Goal: Task Accomplishment & Management: Manage account settings

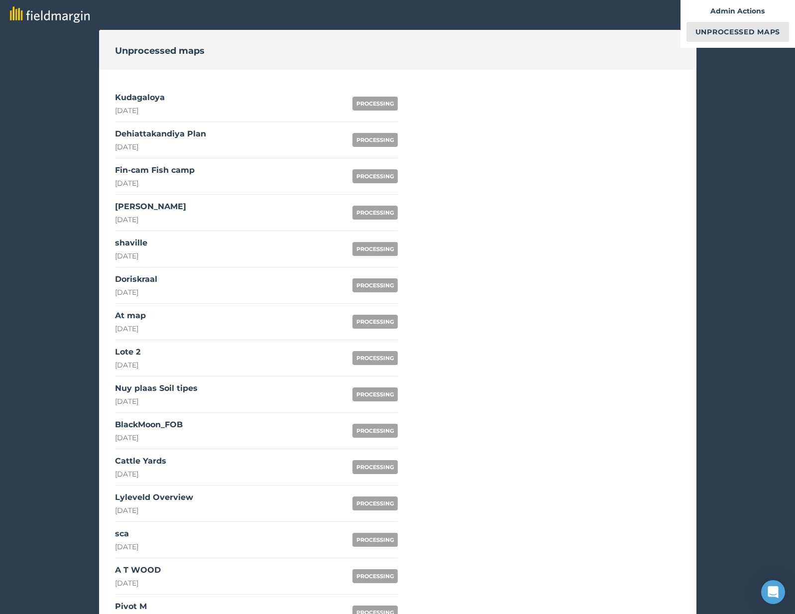
scroll to position [647, 0]
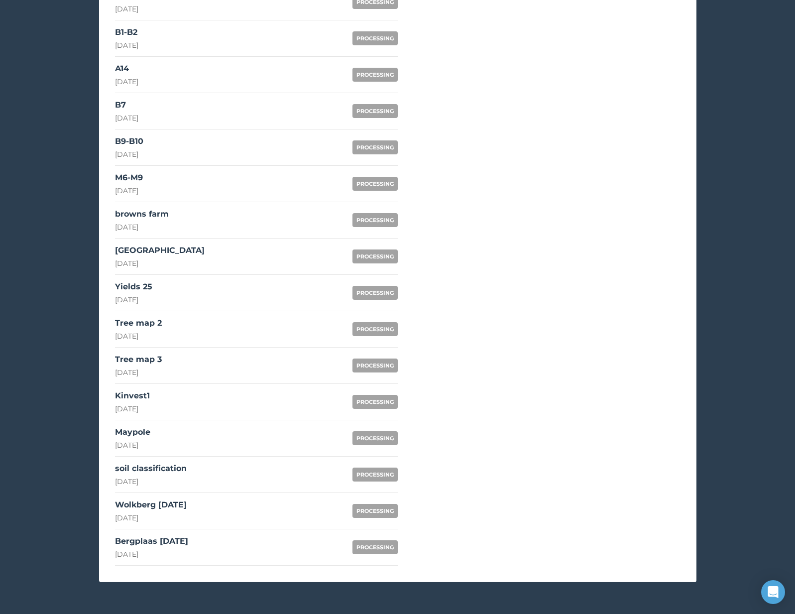
click at [177, 467] on div "soil classification" at bounding box center [151, 469] width 72 height 12
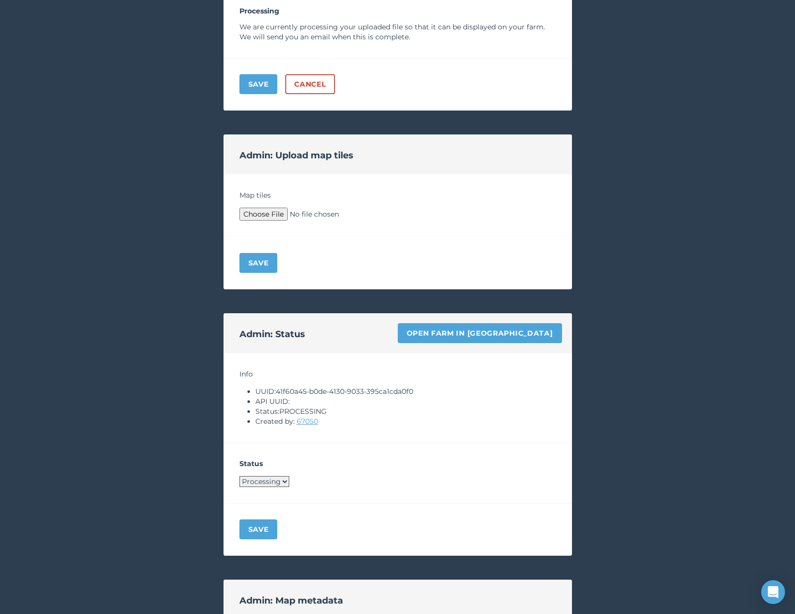
scroll to position [173, 0]
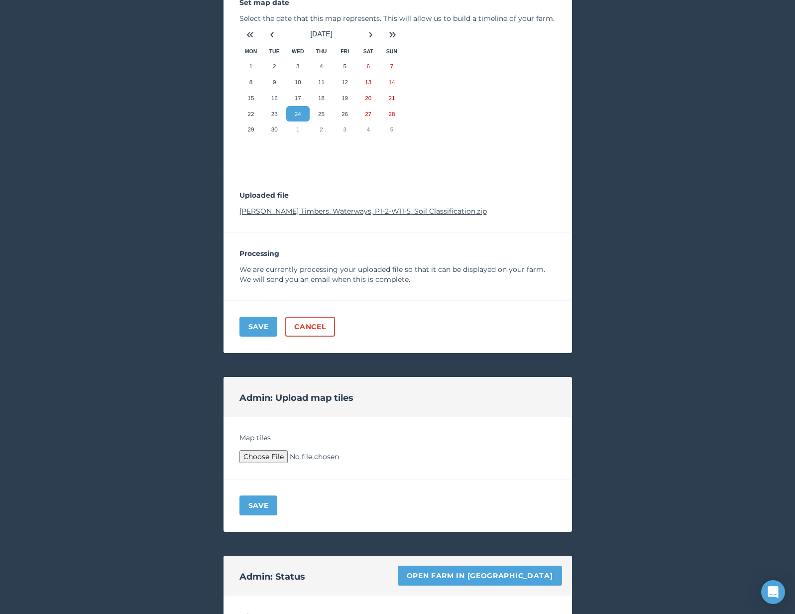
scroll to position [647, 0]
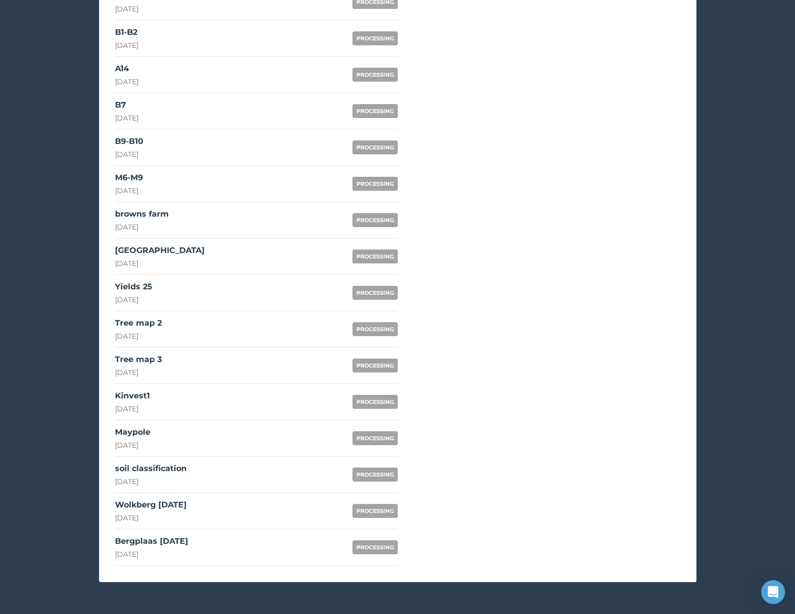
click at [173, 505] on div "Wolkberg September 2025" at bounding box center [151, 505] width 72 height 12
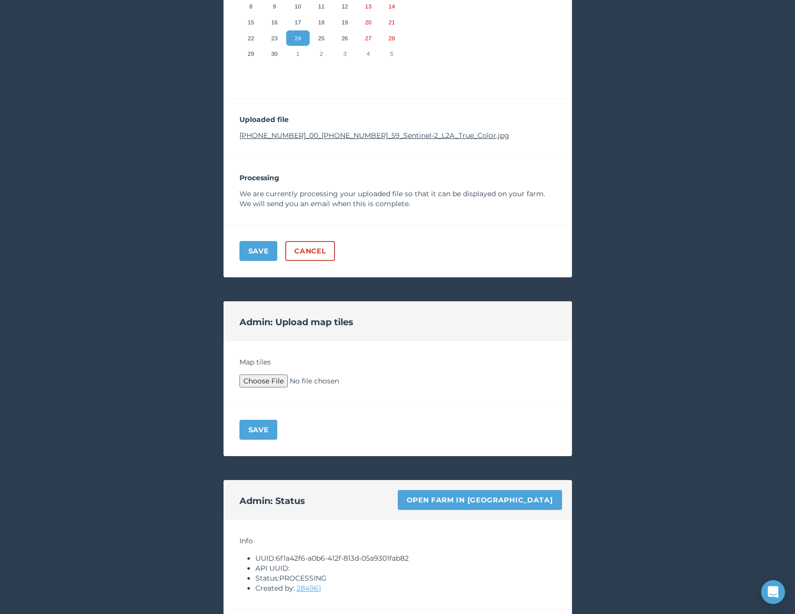
scroll to position [647, 0]
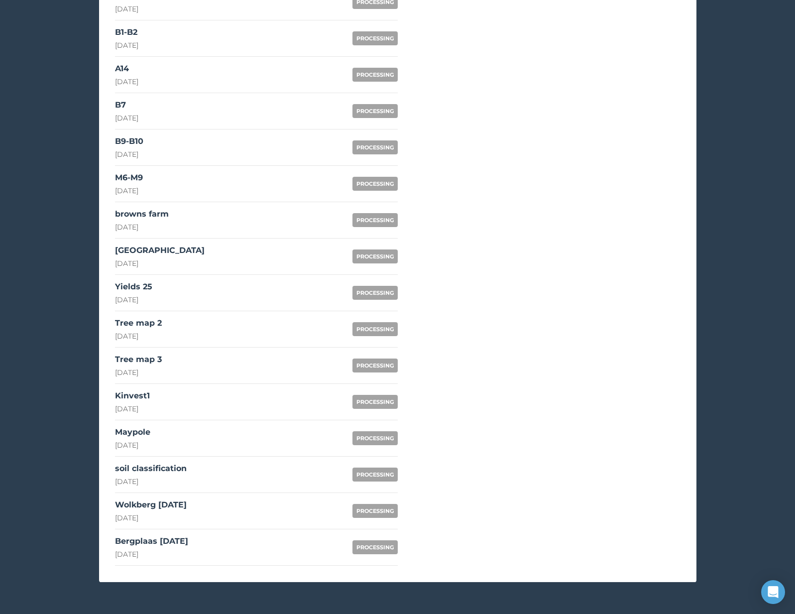
click at [206, 530] on link "Bergplaas September 2025 24th September 2025 PROCESSING" at bounding box center [256, 547] width 283 height 36
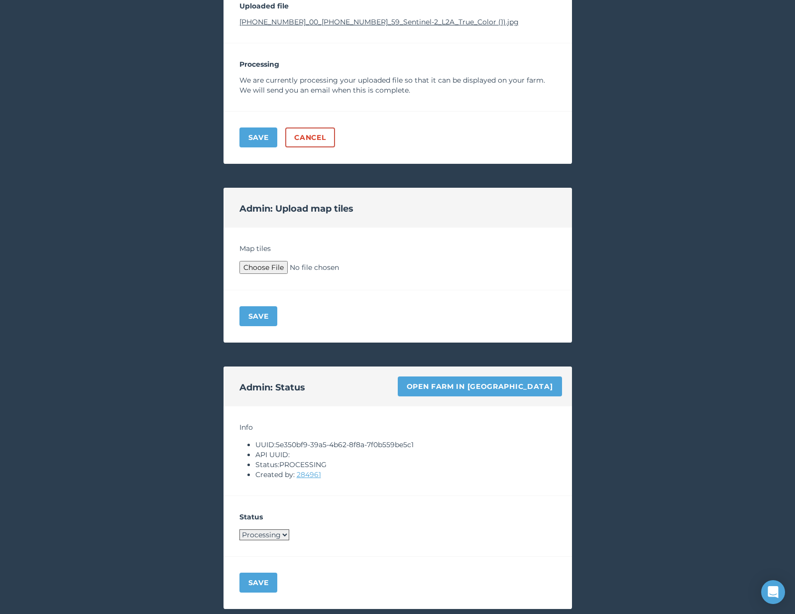
scroll to position [204, 0]
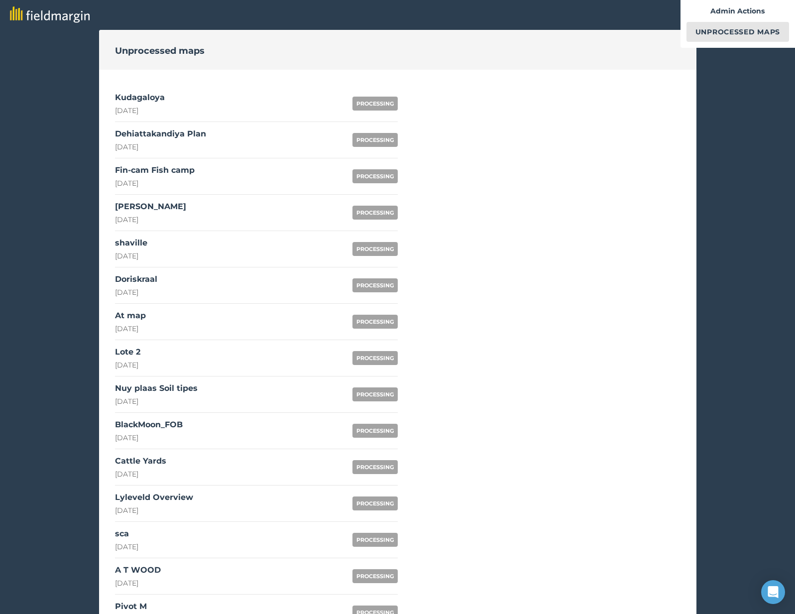
click at [165, 107] on div "25th September 2025" at bounding box center [140, 111] width 50 height 10
click at [154, 134] on div "Dehiattakandiya Plan" at bounding box center [160, 134] width 91 height 12
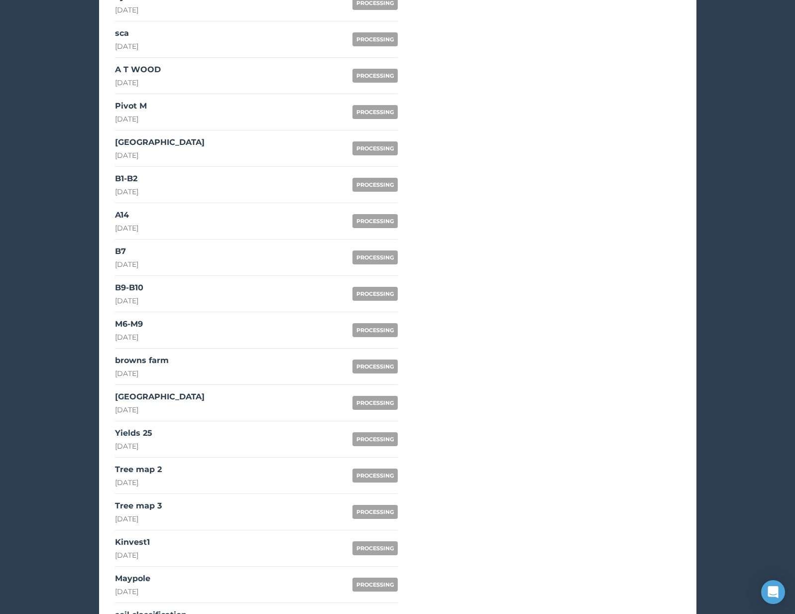
scroll to position [647, 0]
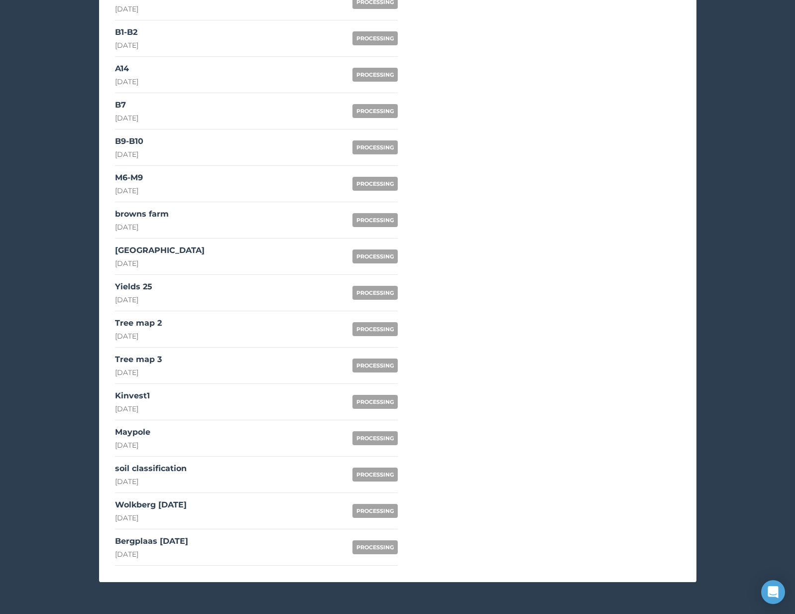
click at [179, 469] on div "soil classification" at bounding box center [151, 469] width 72 height 12
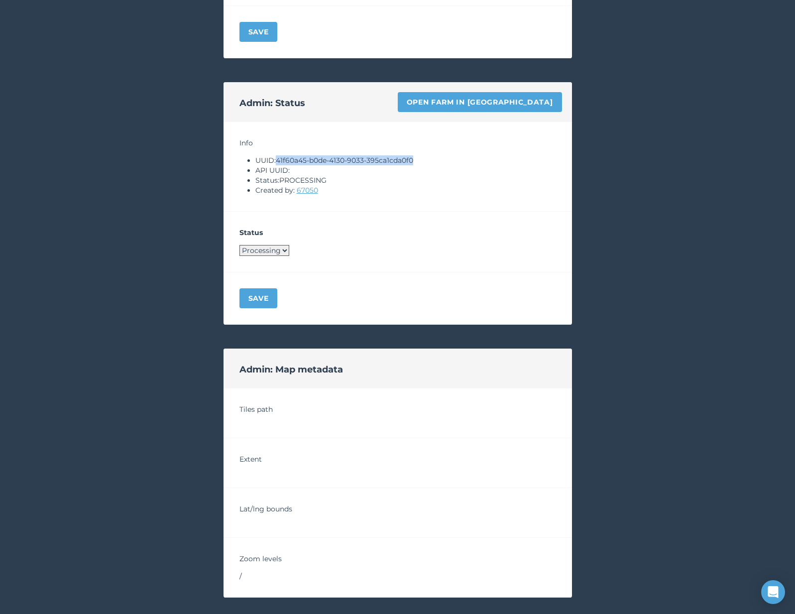
drag, startPoint x: 279, startPoint y: 158, endPoint x: 453, endPoint y: 157, distance: 173.8
click at [453, 157] on li "UUID: 41f60a45-b0de-4130-9033-395ca1cda0f0" at bounding box center [406, 160] width 301 height 10
copy li "41f60a45-b0de-4130-9033-395ca1cda0f0"
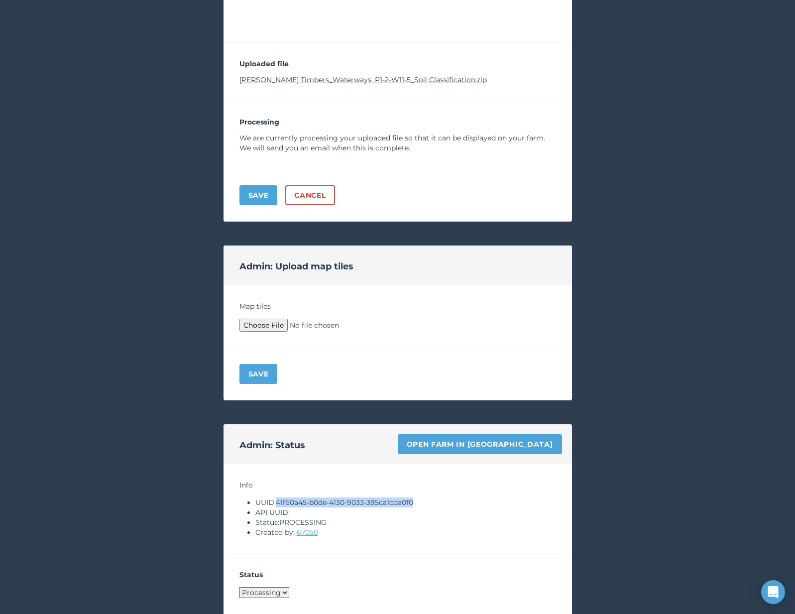
scroll to position [201, 0]
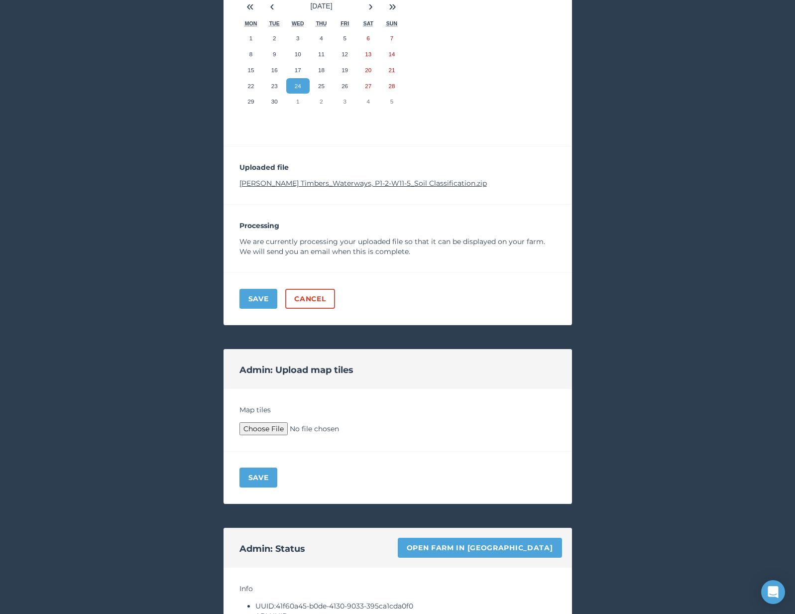
click at [341, 177] on div "Uploaded file Bracken Timbers_Waterways, P1-2-W11-5_Soil Classification.zip" at bounding box center [398, 175] width 349 height 58
click at [338, 177] on div "Uploaded file Bracken Timbers_Waterways, P1-2-W11-5_Soil Classification.zip" at bounding box center [398, 175] width 349 height 58
click at [329, 180] on link "Bracken Timbers_Waterways, P1-2-W11-5_Soil Classification.zip" at bounding box center [364, 183] width 248 height 9
click at [504, 538] on link "Open farm in [GEOGRAPHIC_DATA]" at bounding box center [480, 548] width 164 height 20
type input "C:\fakepath\Archive.zip"
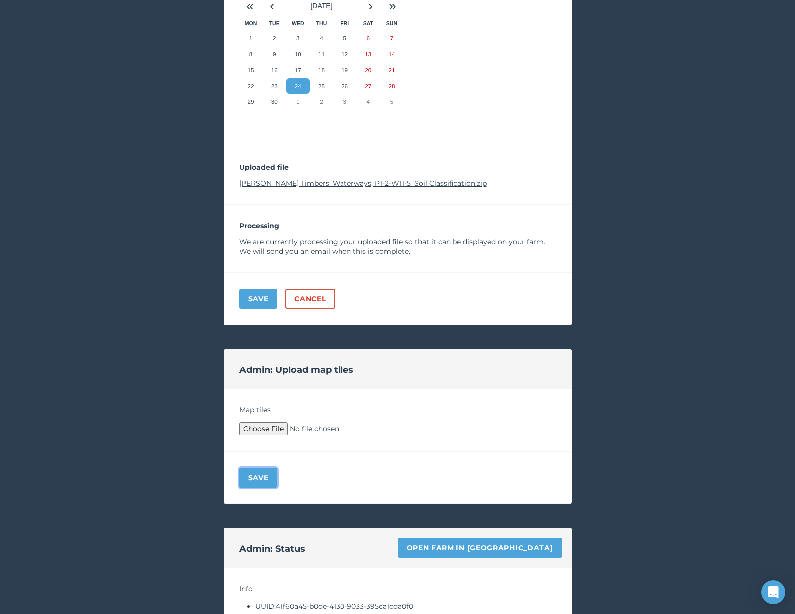
click at [263, 476] on button "Save" at bounding box center [259, 478] width 38 height 20
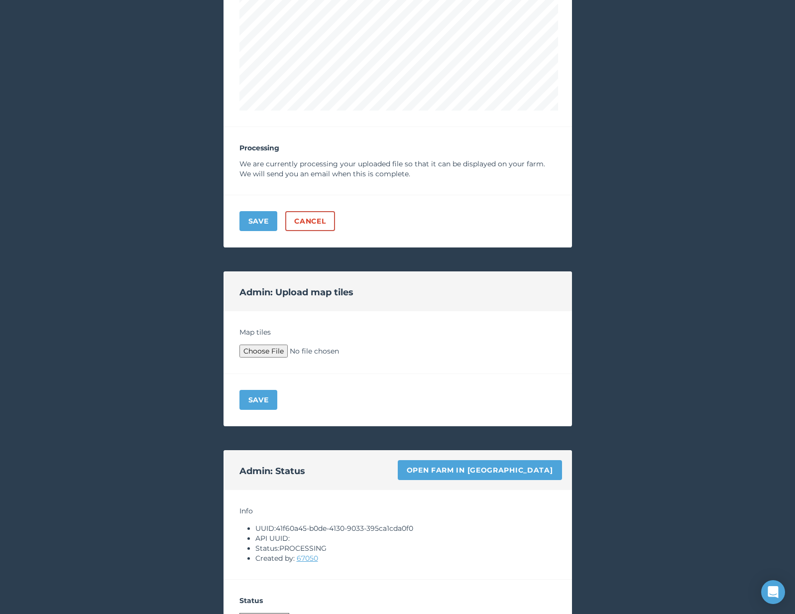
scroll to position [805, 0]
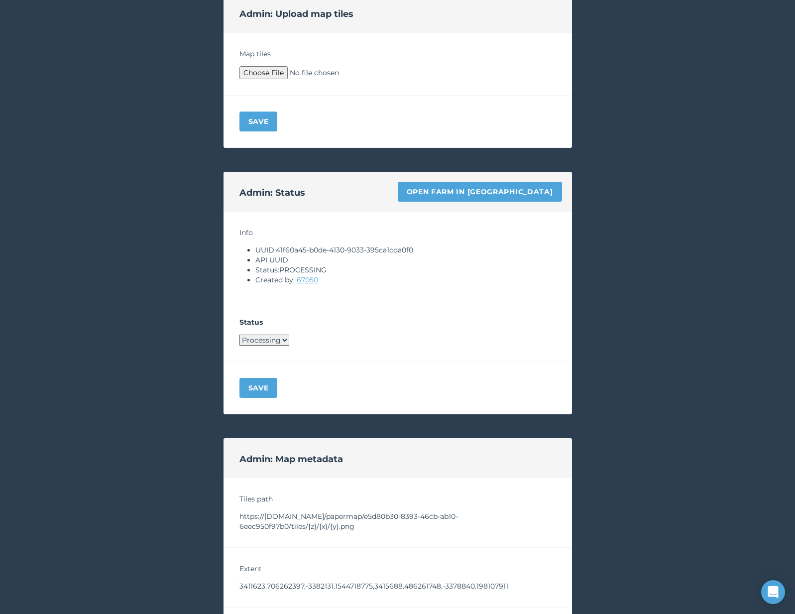
click at [267, 345] on div "Status Processing Live Archived" at bounding box center [398, 331] width 349 height 61
click at [267, 341] on select "Processing Live Archived" at bounding box center [265, 340] width 50 height 11
select select "LIVE"
click at [255, 390] on button "Save" at bounding box center [259, 388] width 38 height 20
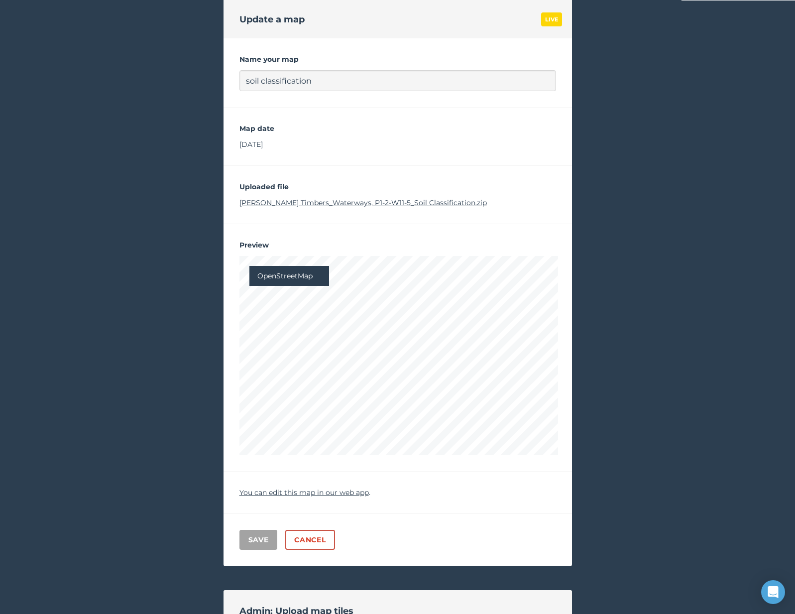
scroll to position [0, 0]
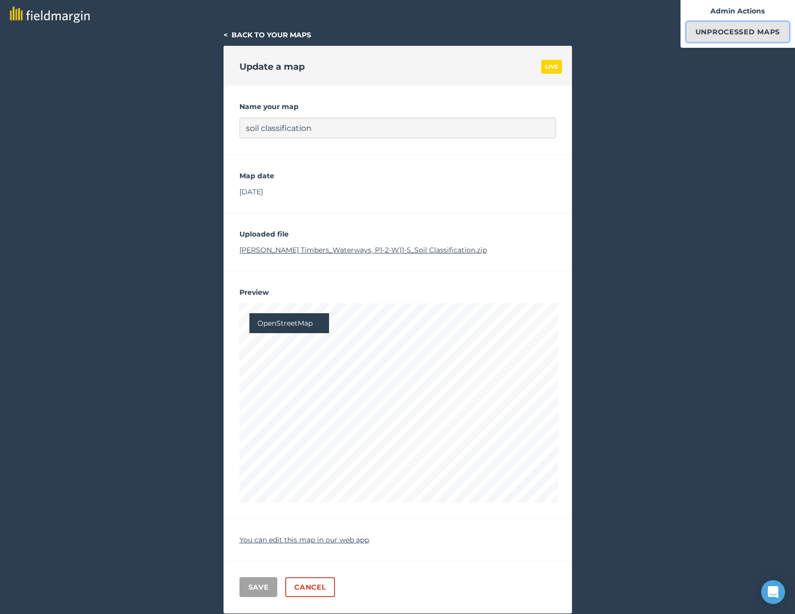
click at [756, 37] on link "Unprocessed Maps" at bounding box center [738, 32] width 103 height 20
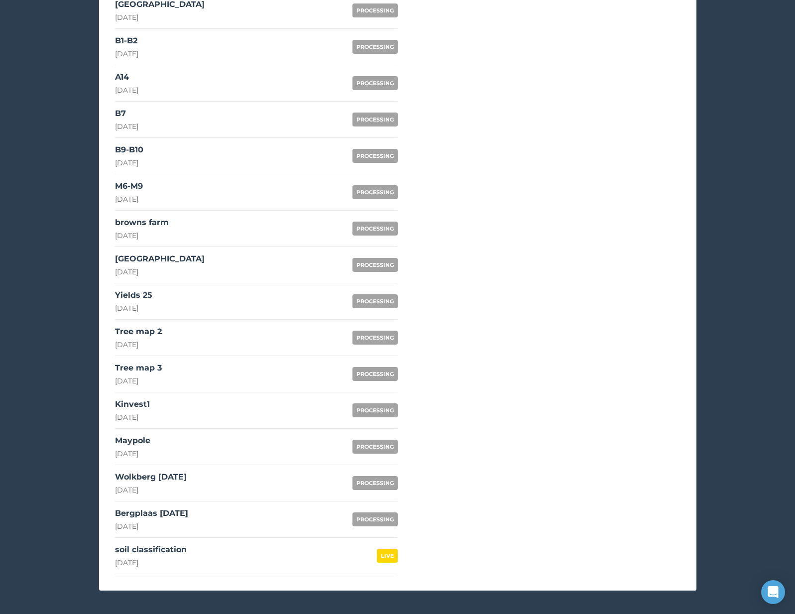
scroll to position [647, 0]
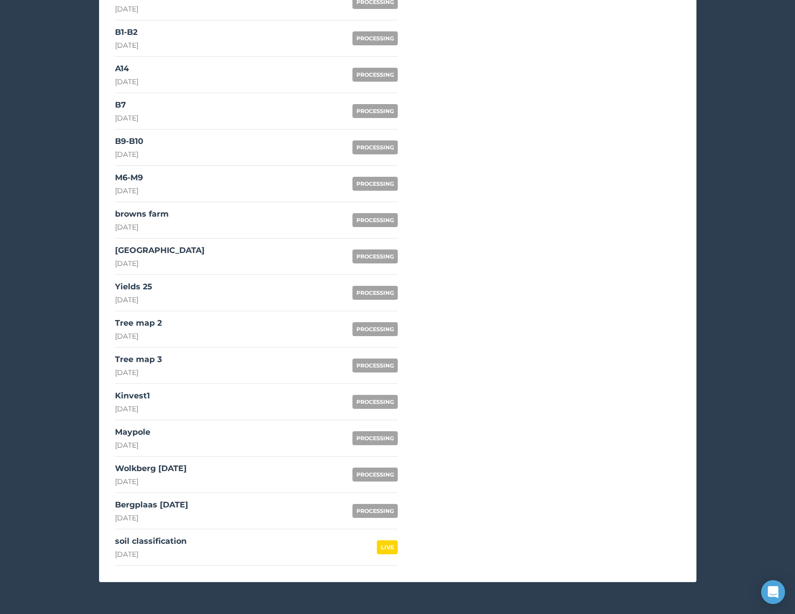
click at [187, 467] on div "Wolkberg September 2025" at bounding box center [151, 469] width 72 height 12
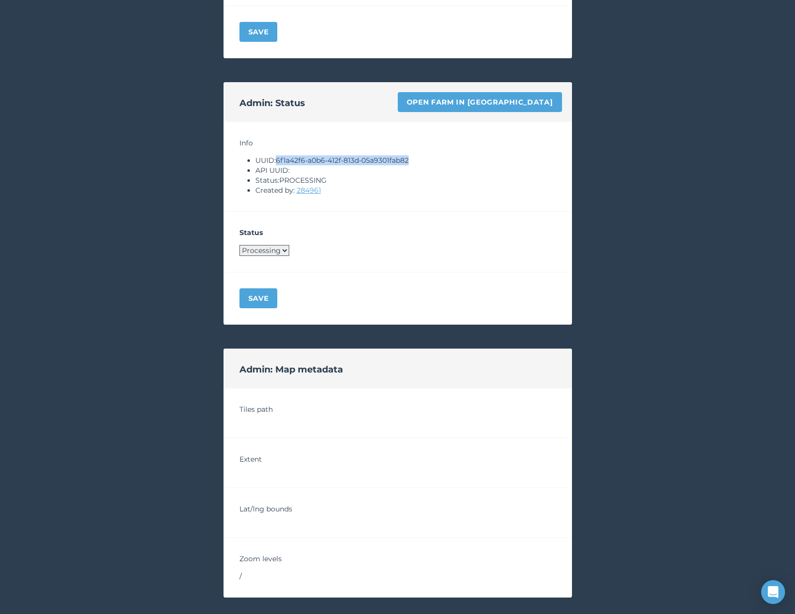
drag, startPoint x: 277, startPoint y: 161, endPoint x: 434, endPoint y: 159, distance: 157.4
click at [434, 159] on li "UUID: 6f1a42f6-a0b6-412f-813d-05a9301fab82" at bounding box center [406, 160] width 301 height 10
copy li "6f1a42f6-a0b6-412f-813d-05a9301fab82"
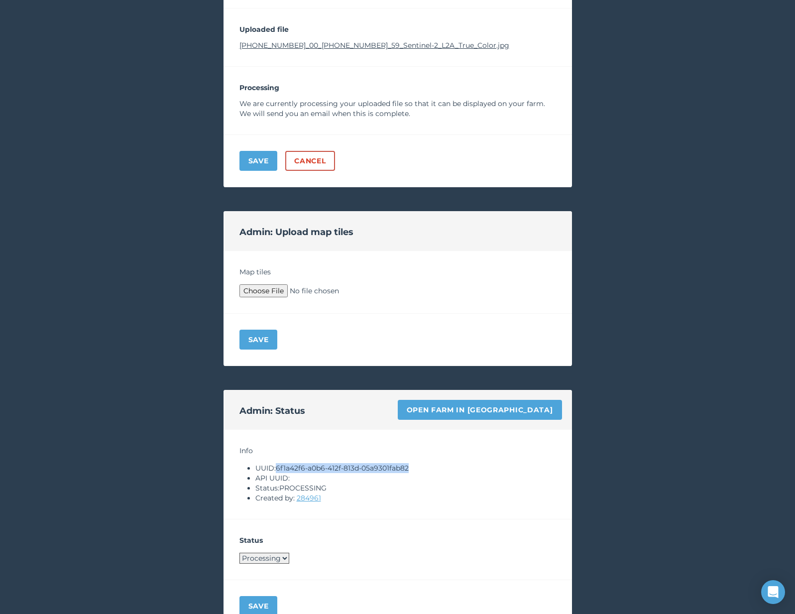
scroll to position [255, 0]
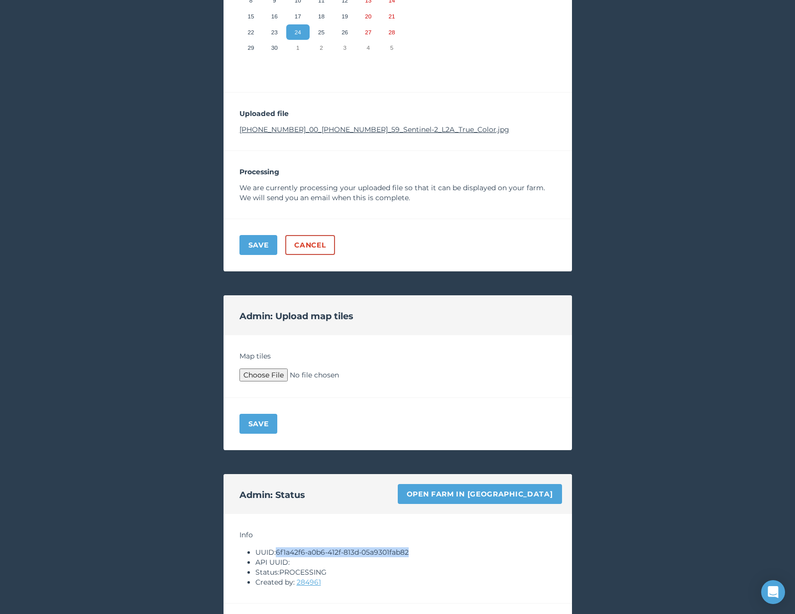
click at [348, 131] on link "2025-09-22-00_00_2025-09-22-23_59_Sentinel-2_L2A_True_Color.jpg" at bounding box center [375, 129] width 270 height 9
click at [511, 490] on link "Open farm in Byre" at bounding box center [480, 494] width 164 height 20
copy li "6f1a42f6-a0b6-412f-813d-05a9301fab82"
type input "C:\fakepath\Archive.zip"
click at [244, 443] on div "Save" at bounding box center [398, 424] width 349 height 52
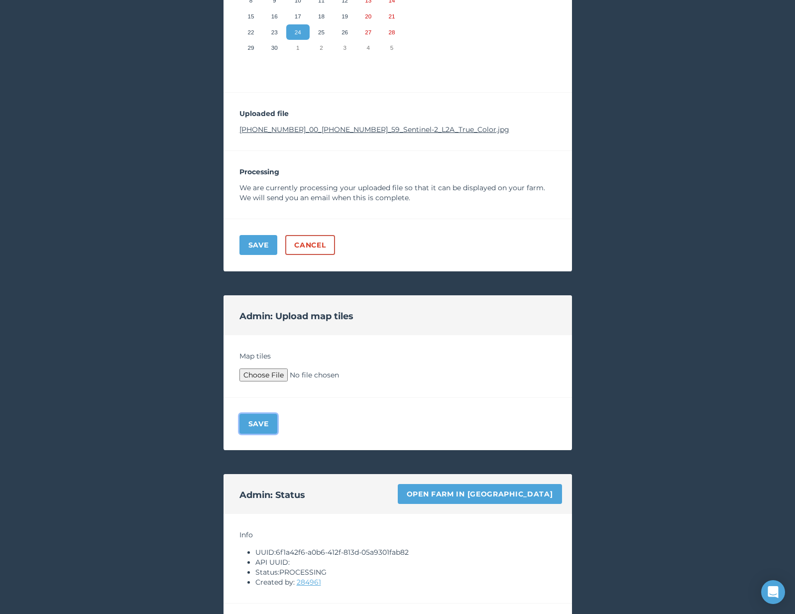
click at [256, 416] on button "Save" at bounding box center [259, 424] width 38 height 20
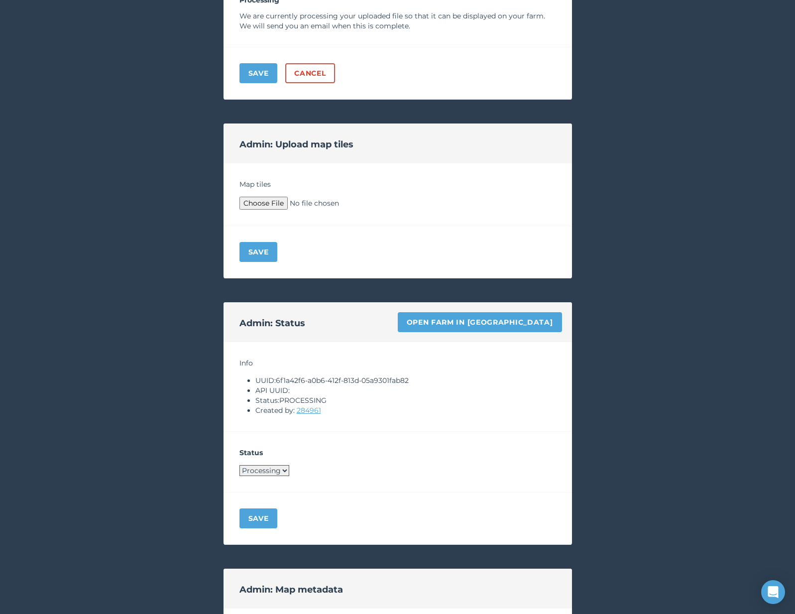
scroll to position [730, 0]
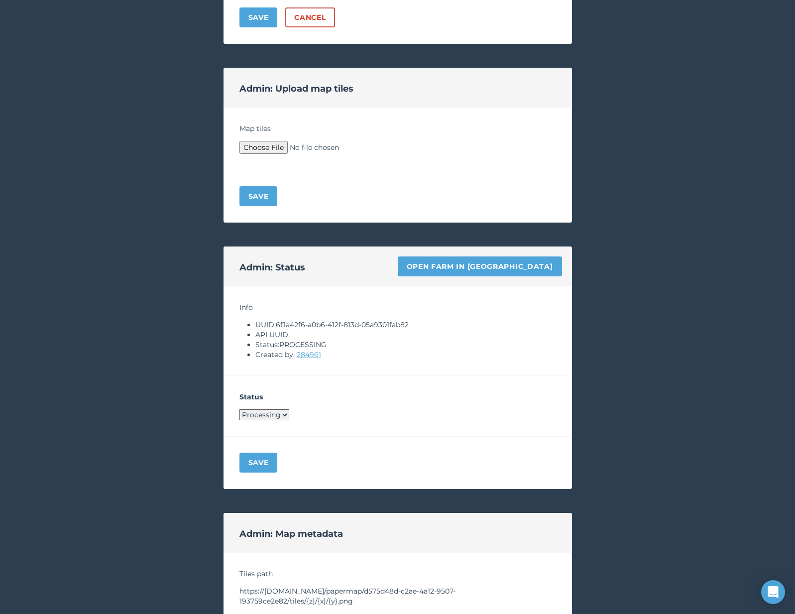
click at [274, 412] on select "Processing Live Archived" at bounding box center [265, 414] width 50 height 11
select select "LIVE"
click at [263, 458] on button "Save" at bounding box center [259, 463] width 38 height 20
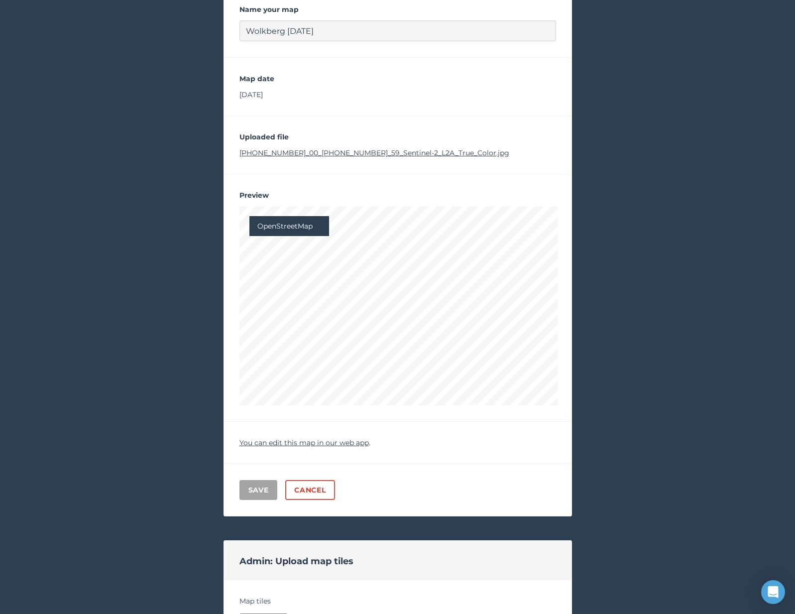
scroll to position [0, 0]
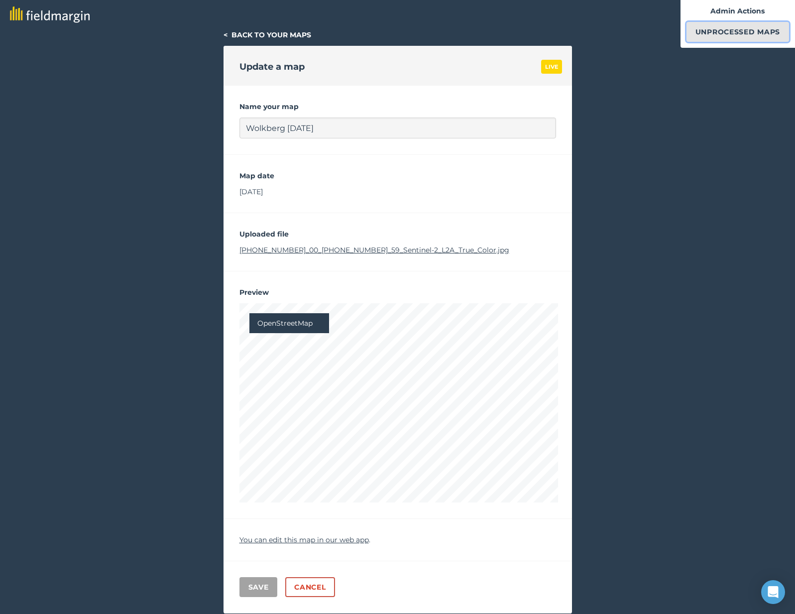
click at [714, 27] on link "Unprocessed Maps" at bounding box center [738, 32] width 103 height 20
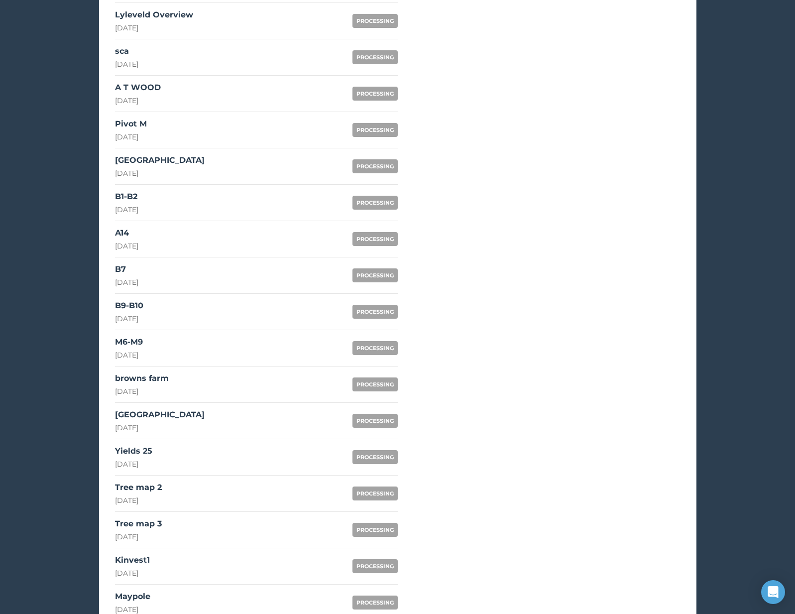
scroll to position [647, 0]
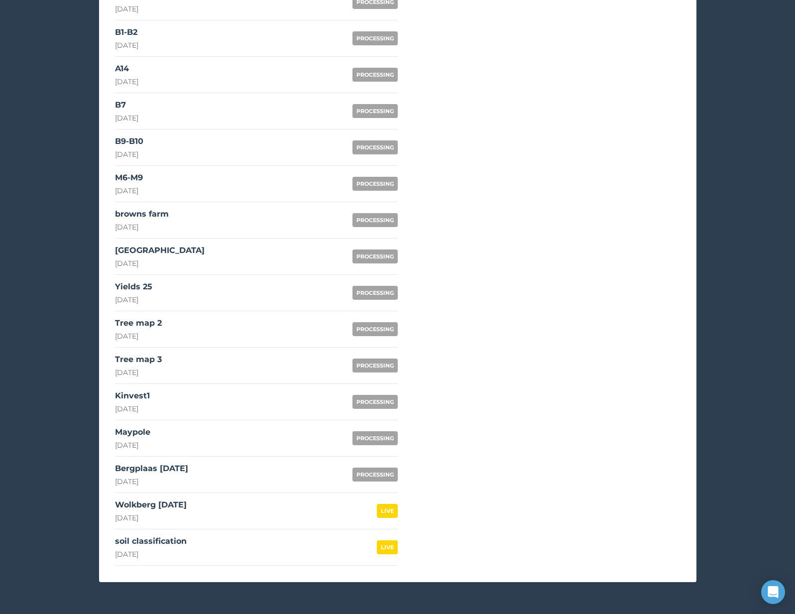
click at [244, 474] on link "Bergplaas September 2025 24th September 2025 PROCESSING" at bounding box center [256, 475] width 283 height 36
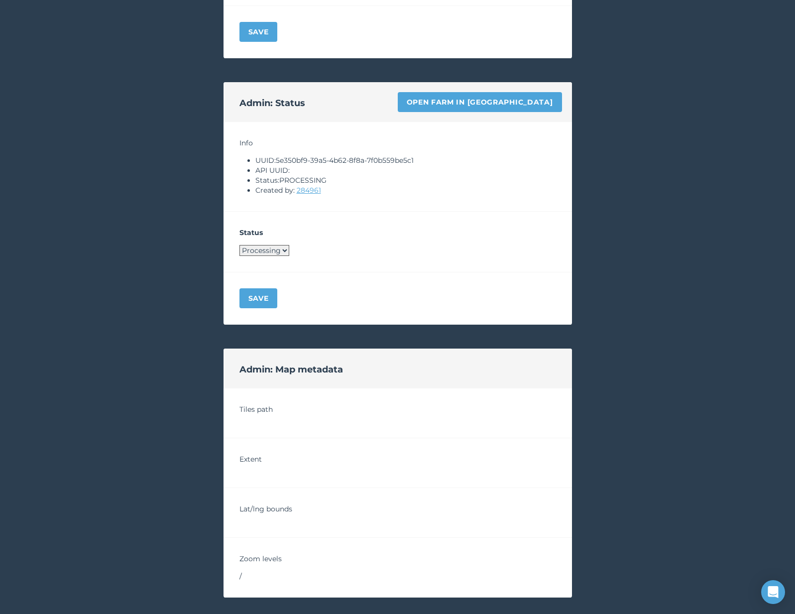
scroll to position [645, 0]
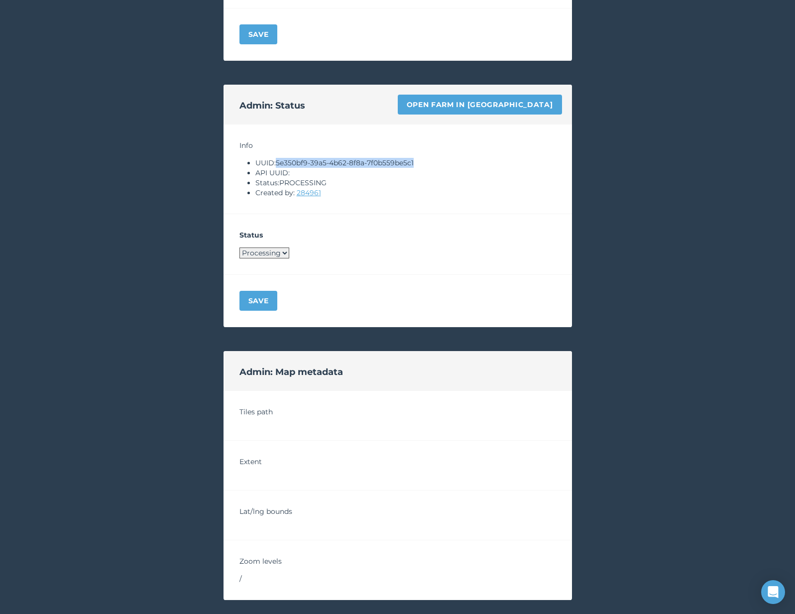
drag, startPoint x: 278, startPoint y: 164, endPoint x: 429, endPoint y: 164, distance: 150.9
click at [429, 164] on li "UUID: 5e350bf9-39a5-4b62-8f8a-7f0b559be5c1" at bounding box center [406, 163] width 301 height 10
copy li "5e350bf9-39a5-4b62-8f8a-7f0b559be5c1"
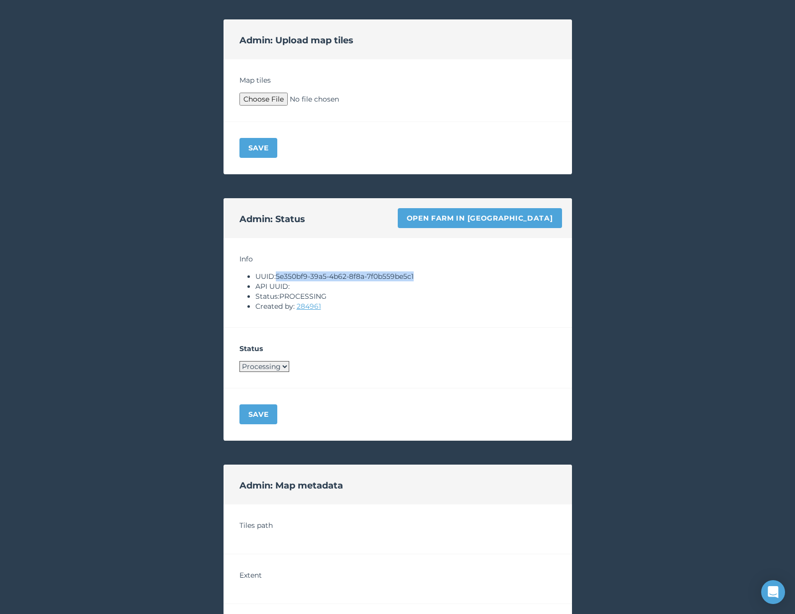
scroll to position [273, 0]
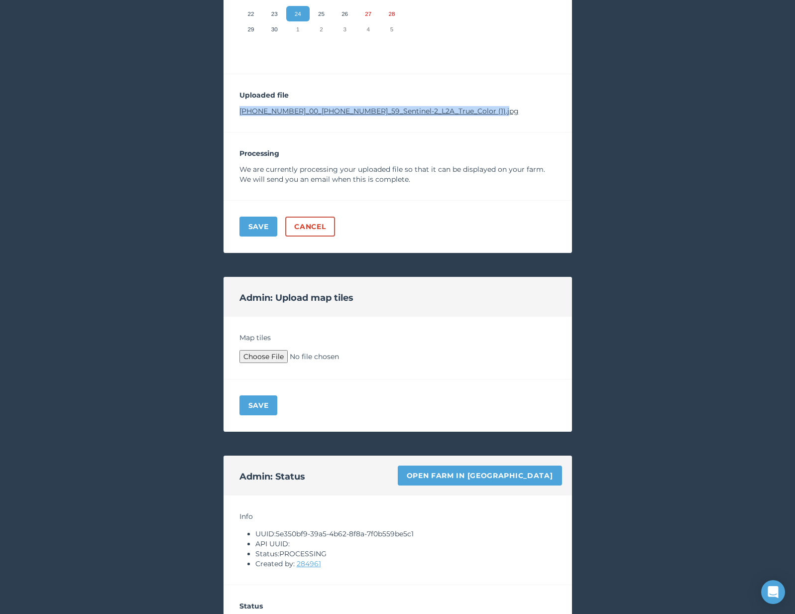
click at [302, 110] on link "2025-09-22-00_00_2025-09-22-23_59_Sentinel-2_L2A_True_Color (1).jpg" at bounding box center [379, 111] width 279 height 9
type input "C:\fakepath\Archive.zip"
click at [262, 400] on button "Save" at bounding box center [259, 405] width 38 height 20
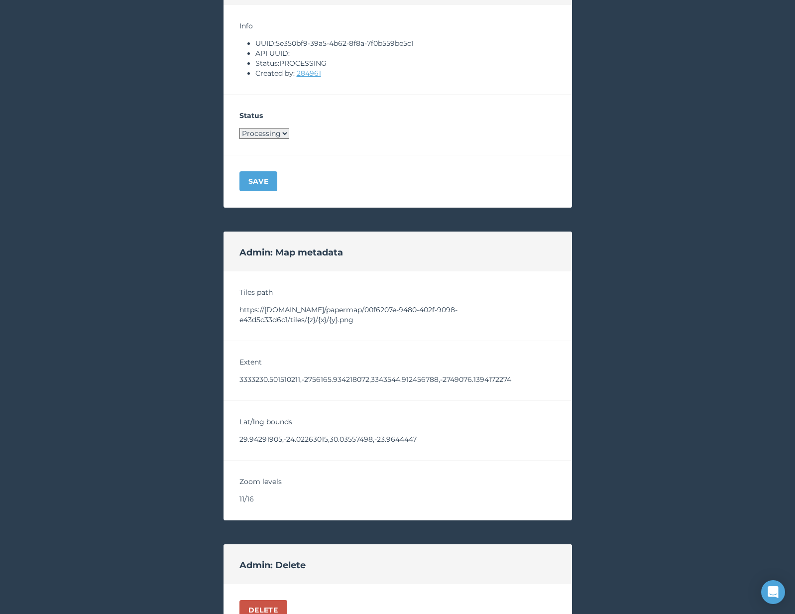
scroll to position [1066, 0]
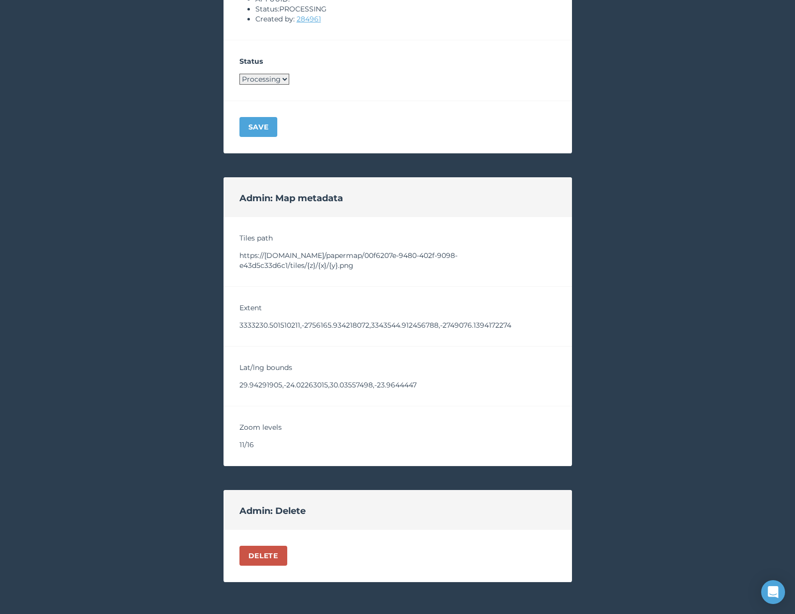
click at [276, 78] on select "Processing Live Archived" at bounding box center [265, 79] width 50 height 11
select select "LIVE"
click at [264, 134] on button "Save" at bounding box center [259, 127] width 38 height 20
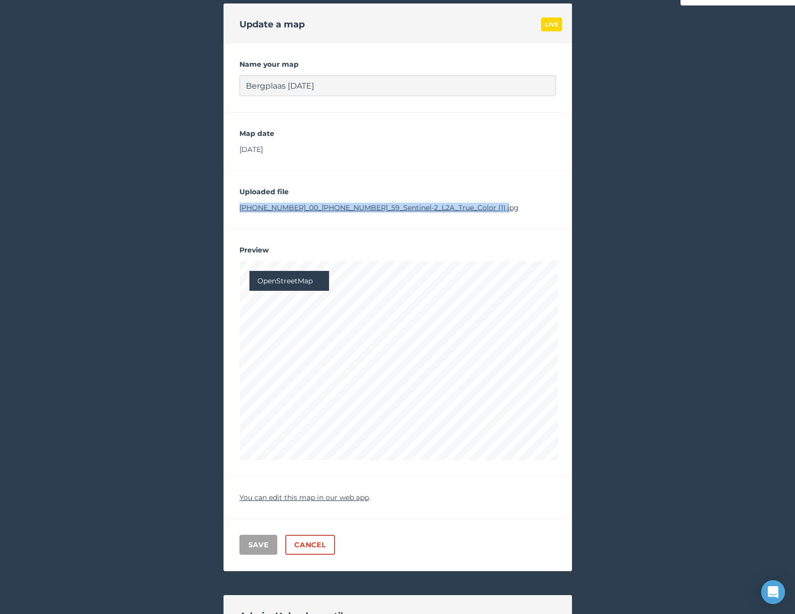
scroll to position [0, 0]
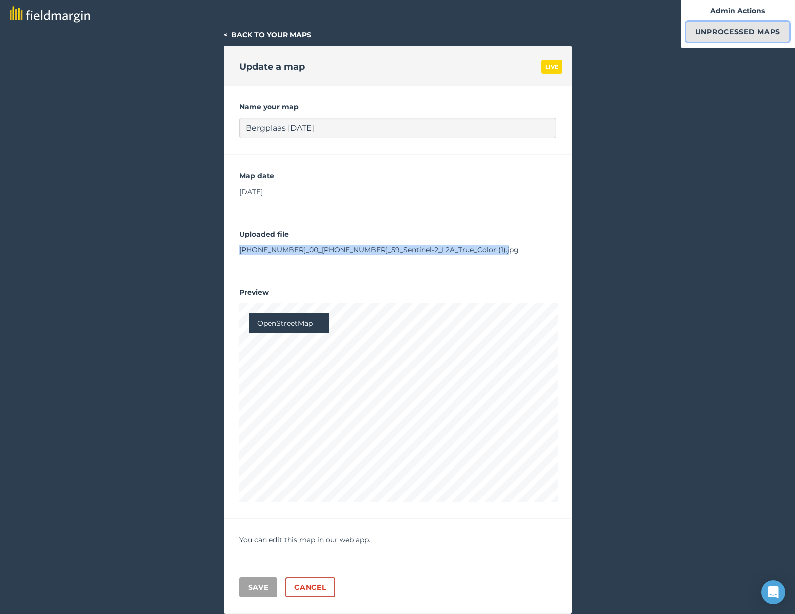
click at [714, 40] on link "Unprocessed Maps" at bounding box center [738, 32] width 103 height 20
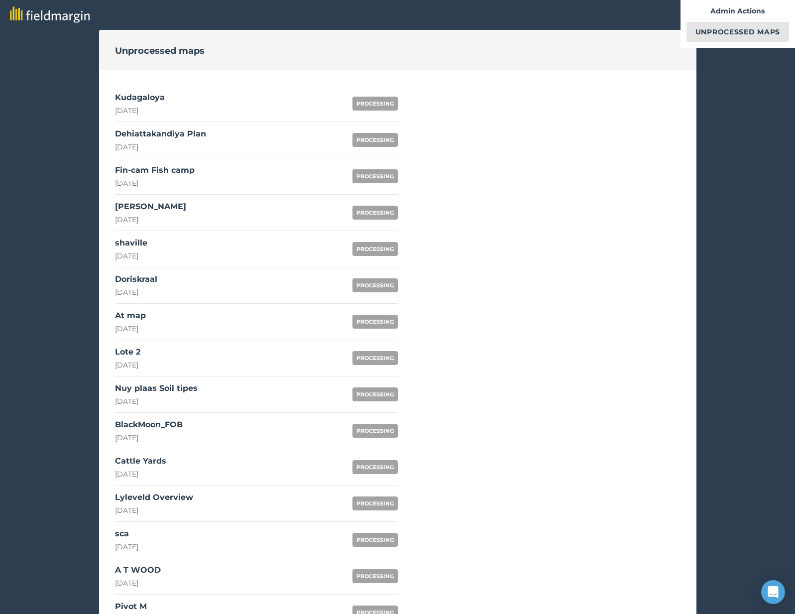
click at [204, 99] on link "Kudagaloya 25th September 2025 PROCESSING" at bounding box center [256, 104] width 283 height 36
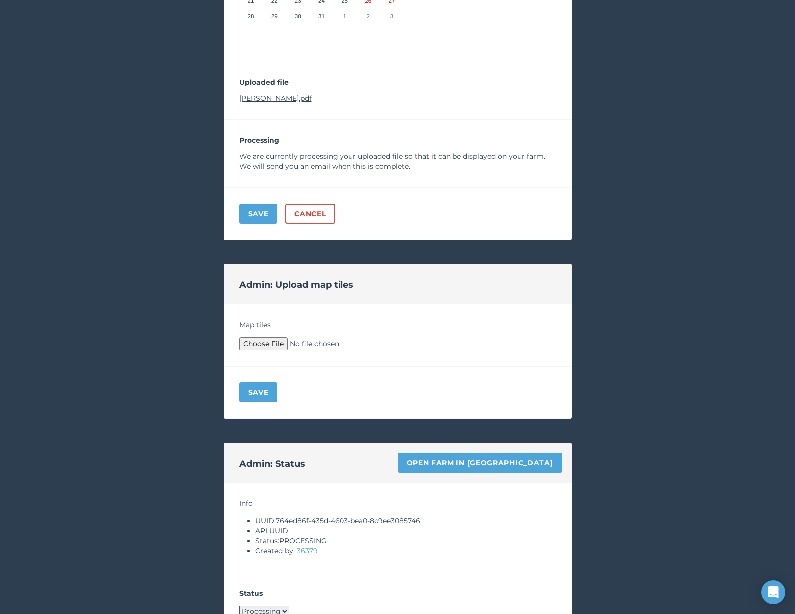
scroll to position [378, 0]
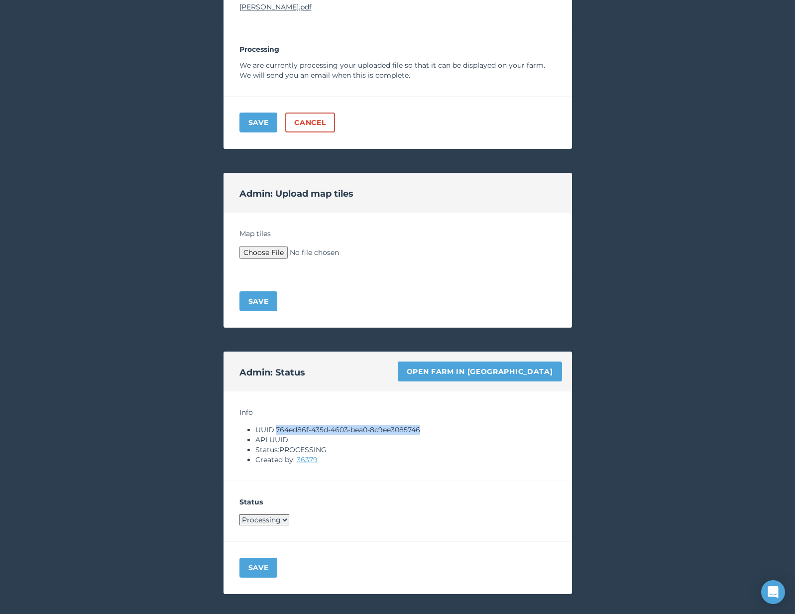
drag, startPoint x: 277, startPoint y: 429, endPoint x: 444, endPoint y: 429, distance: 166.4
click at [444, 429] on li "UUID: 764ed86f-435d-4603-bea0-8c9ee3085746" at bounding box center [406, 430] width 301 height 10
copy li "764ed86f-435d-4603-bea0-8c9ee3085746"
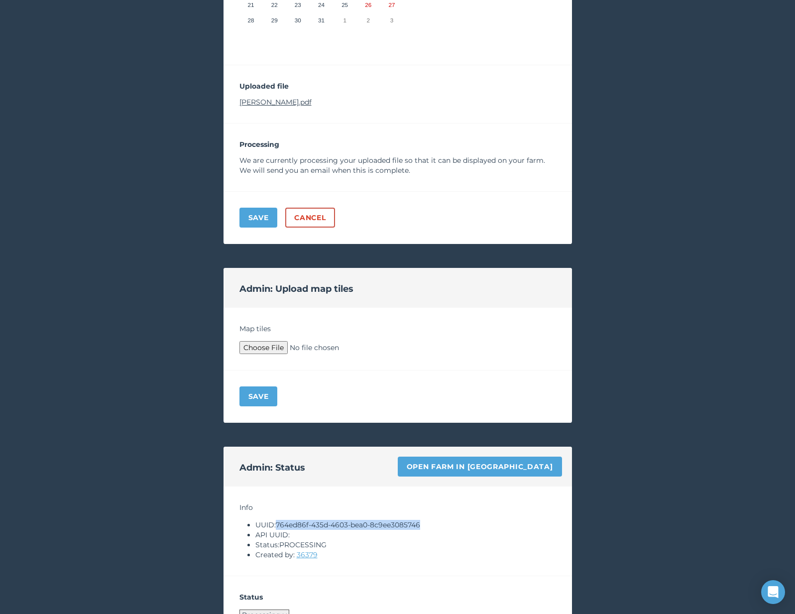
scroll to position [113, 0]
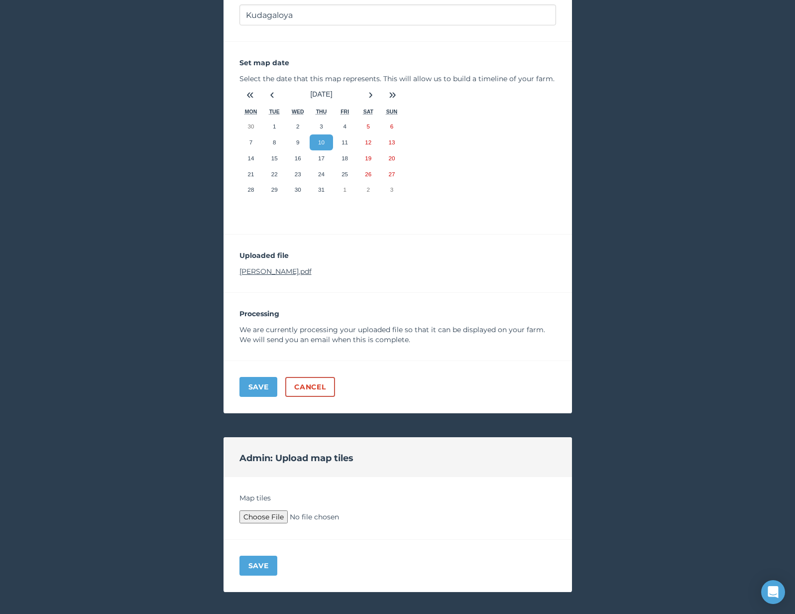
click at [276, 271] on link "Scan Kudagaloya.pdf" at bounding box center [276, 271] width 72 height 9
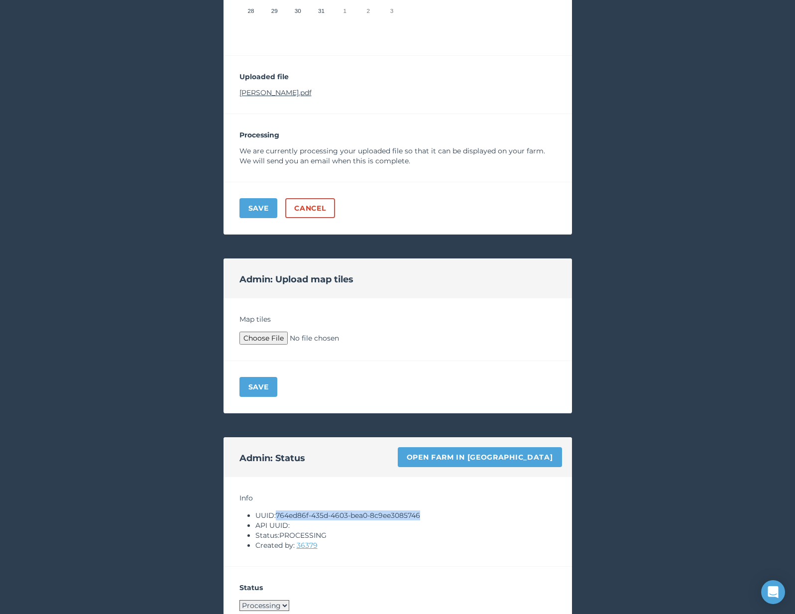
scroll to position [395, 0]
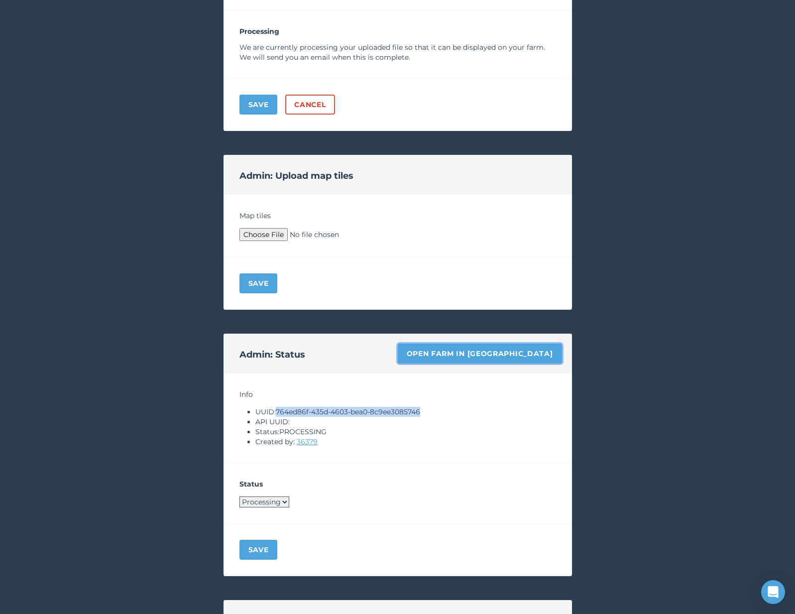
click at [505, 355] on link "Open farm in Byre" at bounding box center [480, 354] width 164 height 20
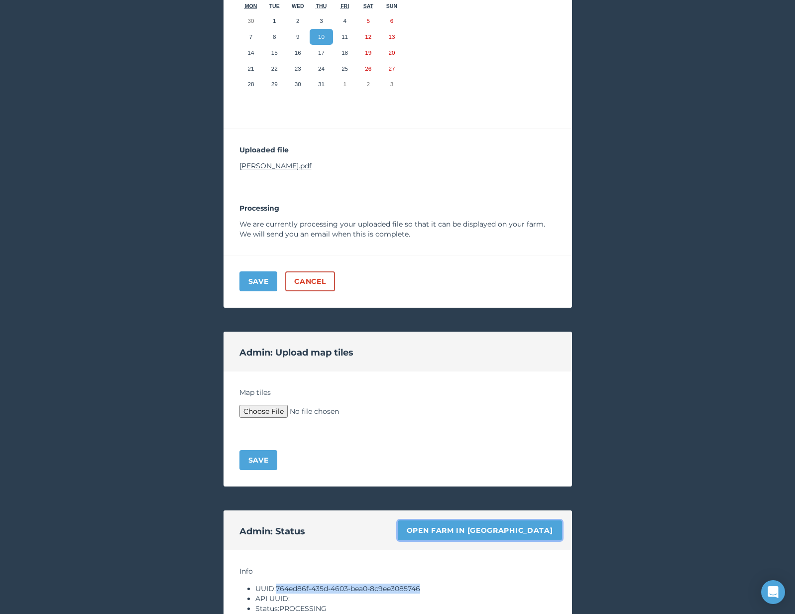
scroll to position [208, 0]
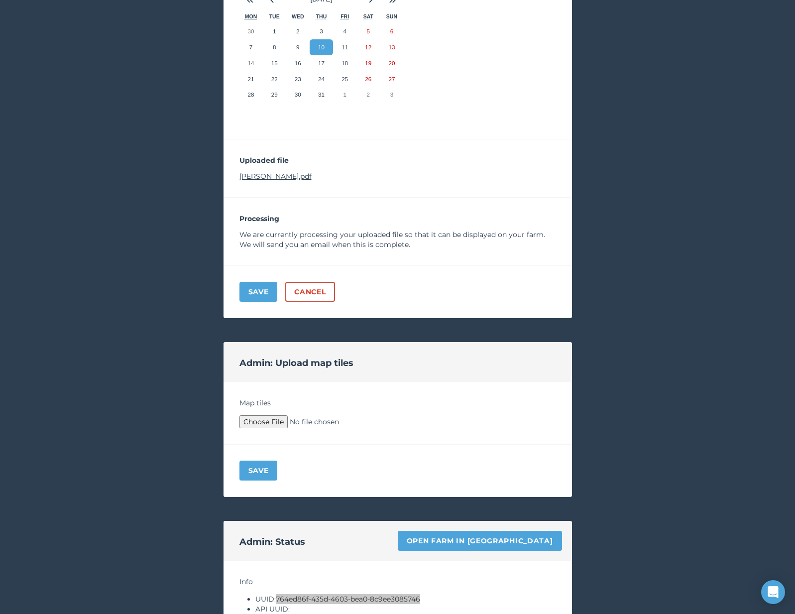
type input "C:\fakepath\Archive.zip"
click at [257, 470] on button "Save" at bounding box center [259, 471] width 38 height 20
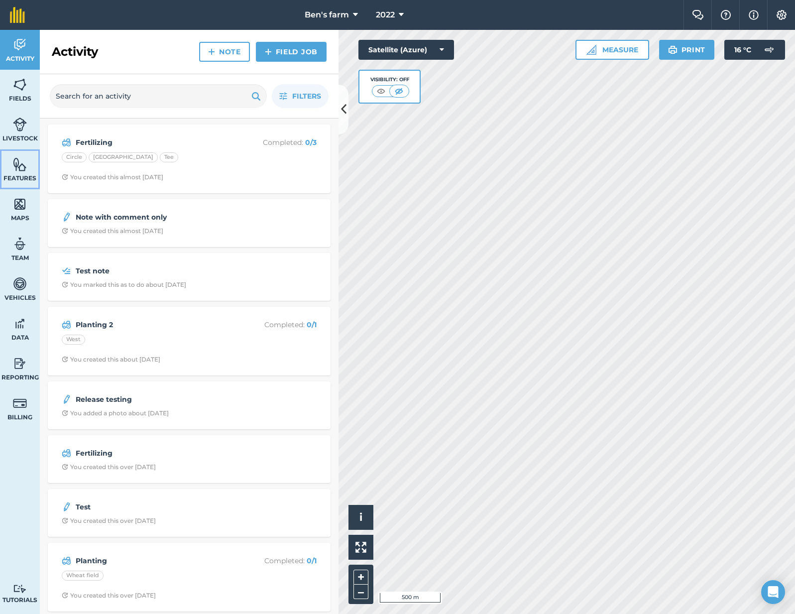
click at [23, 179] on span "Features" at bounding box center [20, 178] width 40 height 8
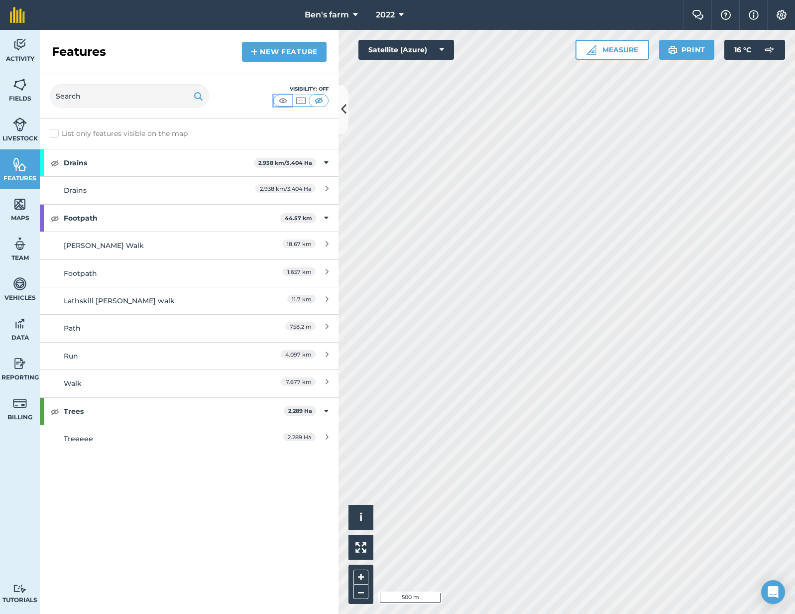
click at [281, 98] on img at bounding box center [283, 101] width 12 height 10
click at [41, 53] on div "Features New feature" at bounding box center [189, 52] width 299 height 44
click at [29, 53] on link "Activity" at bounding box center [20, 50] width 40 height 40
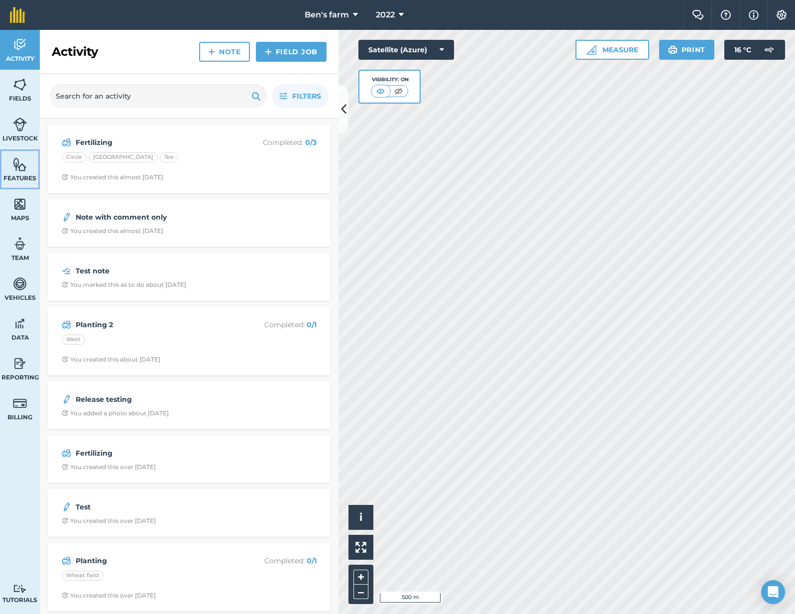
click at [16, 176] on span "Features" at bounding box center [20, 178] width 40 height 8
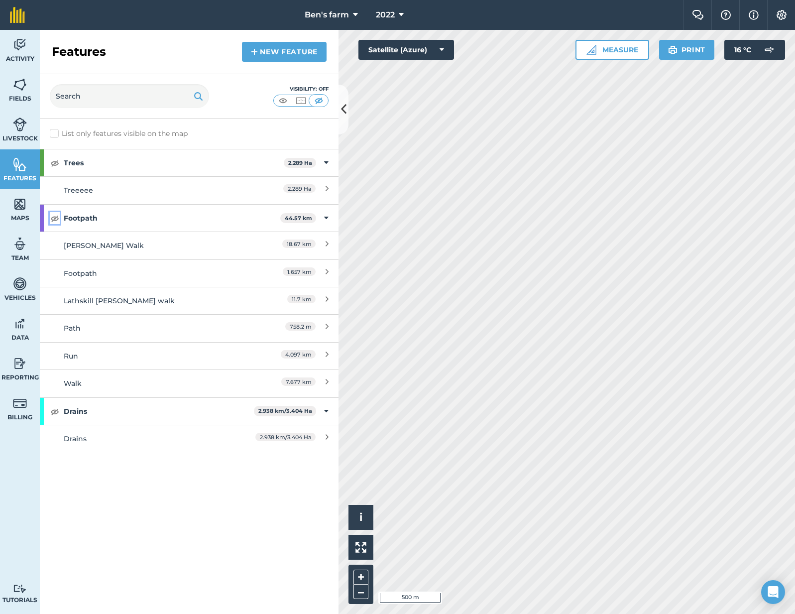
click at [55, 223] on img at bounding box center [54, 218] width 9 height 12
click at [51, 159] on img at bounding box center [54, 163] width 9 height 12
click at [52, 409] on img at bounding box center [54, 411] width 9 height 12
click at [364, 537] on button at bounding box center [361, 547] width 25 height 25
click at [51, 213] on img at bounding box center [54, 218] width 9 height 12
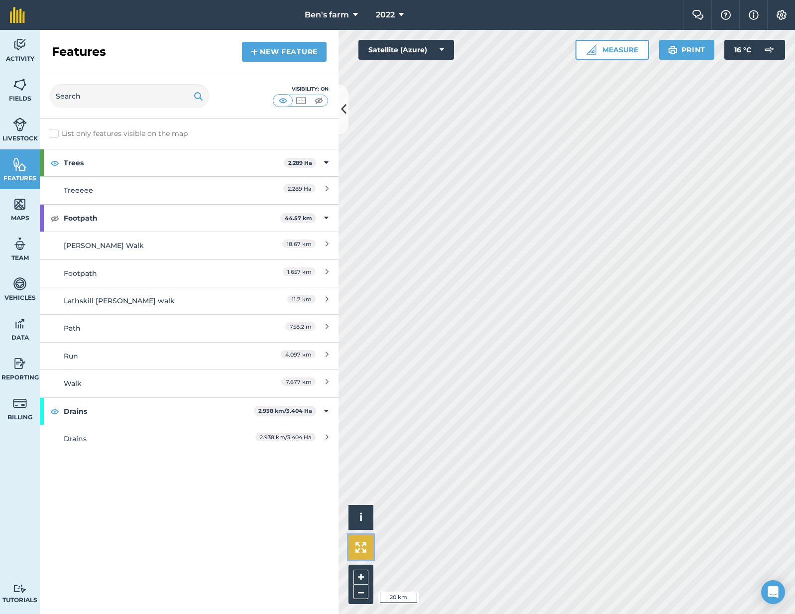
click at [366, 545] on img at bounding box center [361, 547] width 11 height 11
click at [29, 55] on span "Activity" at bounding box center [20, 59] width 40 height 8
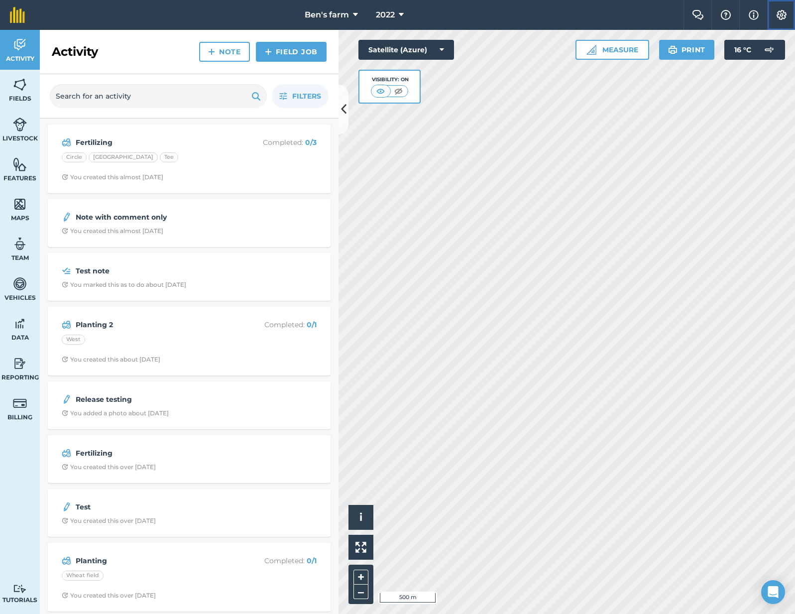
click at [773, 8] on button "Settings" at bounding box center [782, 15] width 28 height 30
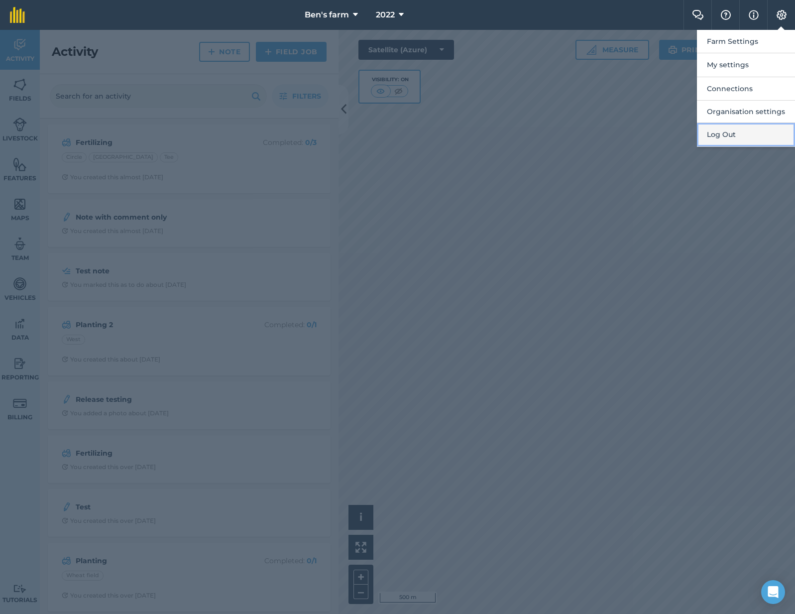
click at [736, 141] on button "Log Out" at bounding box center [746, 134] width 98 height 23
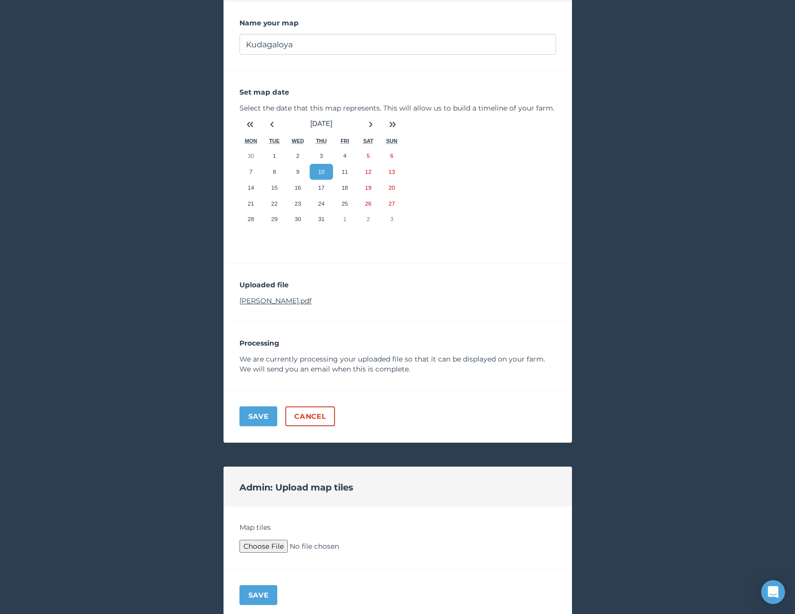
scroll to position [109, 0]
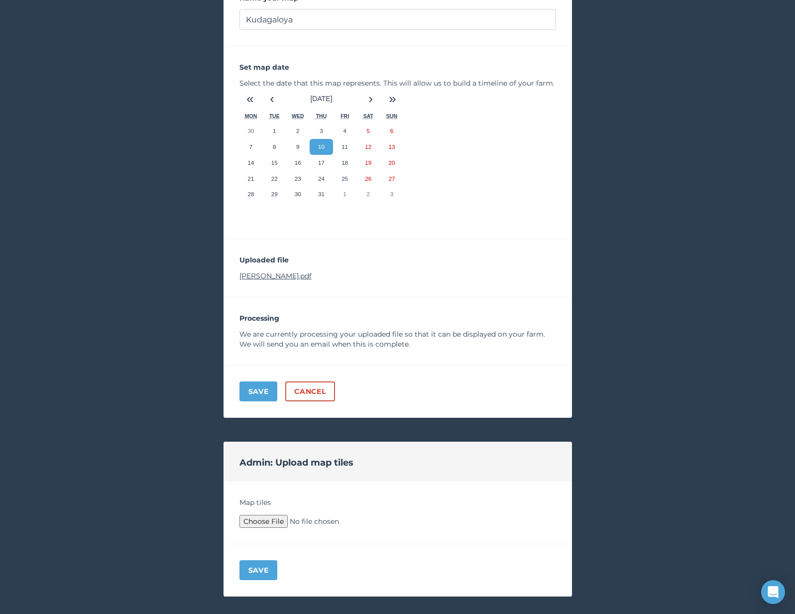
type input "C:\fakepath\Archive.zip"
click at [261, 562] on button "Save" at bounding box center [259, 570] width 38 height 20
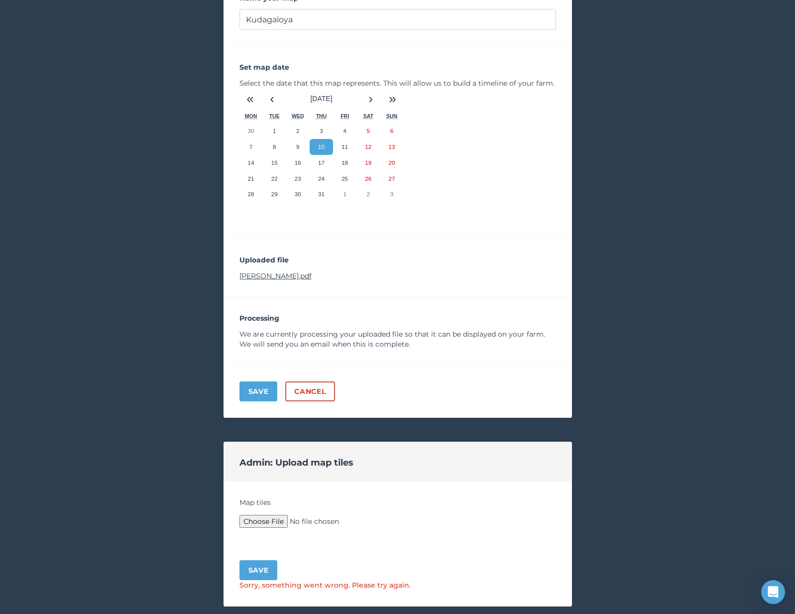
click at [175, 355] on div "< Back to your maps Update a map PROCESSING Name your map Kudagaloya Set map da…" at bounding box center [397, 591] width 795 height 1341
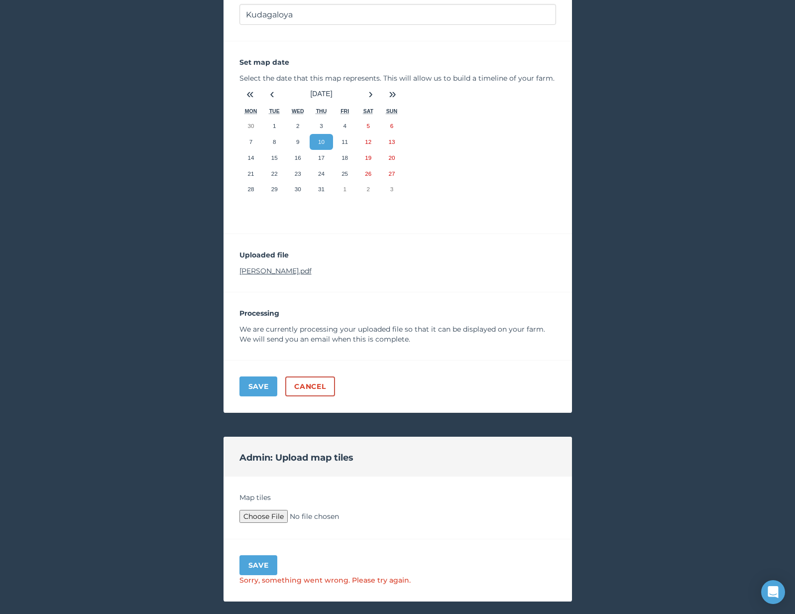
scroll to position [114, 0]
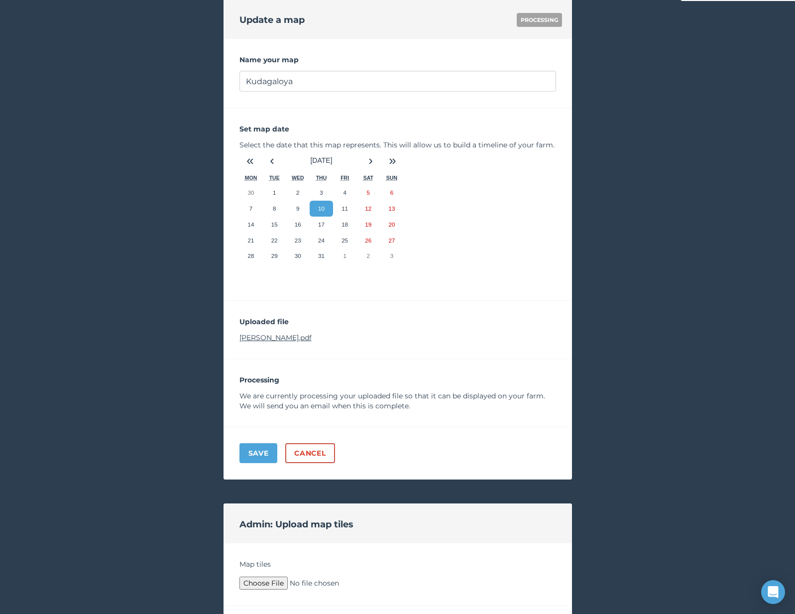
scroll to position [89, 0]
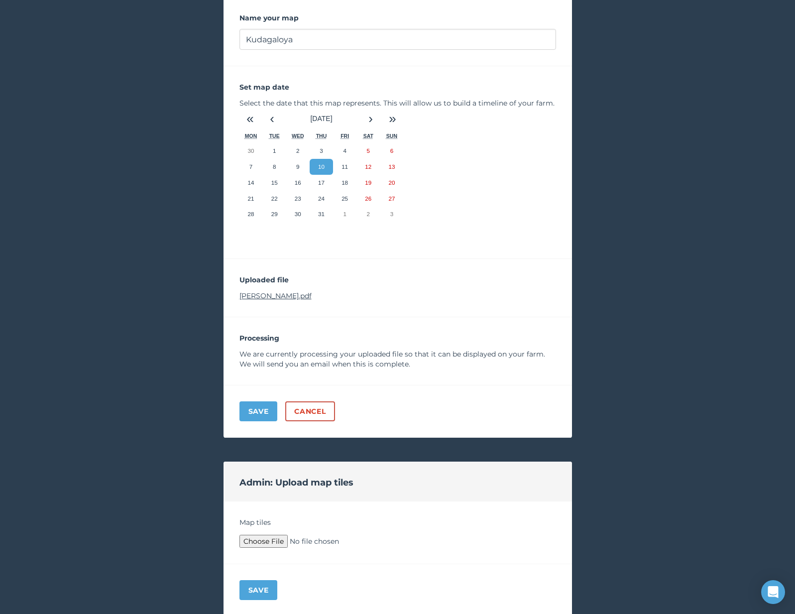
type input "C:\fakepath\Archive.zip"
click at [258, 587] on button "Save" at bounding box center [259, 590] width 38 height 20
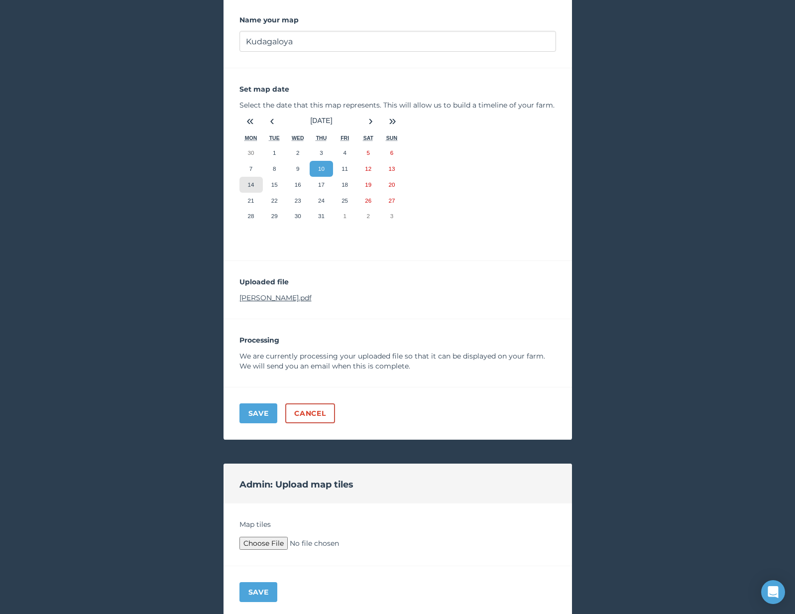
scroll to position [105, 0]
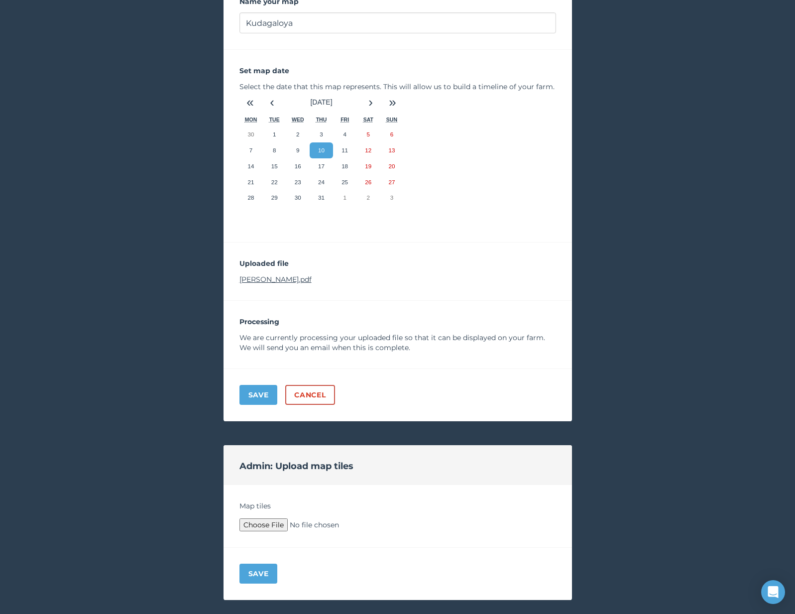
type input "C:\fakepath\Archive.zip"
click at [254, 578] on button "Save" at bounding box center [259, 574] width 38 height 20
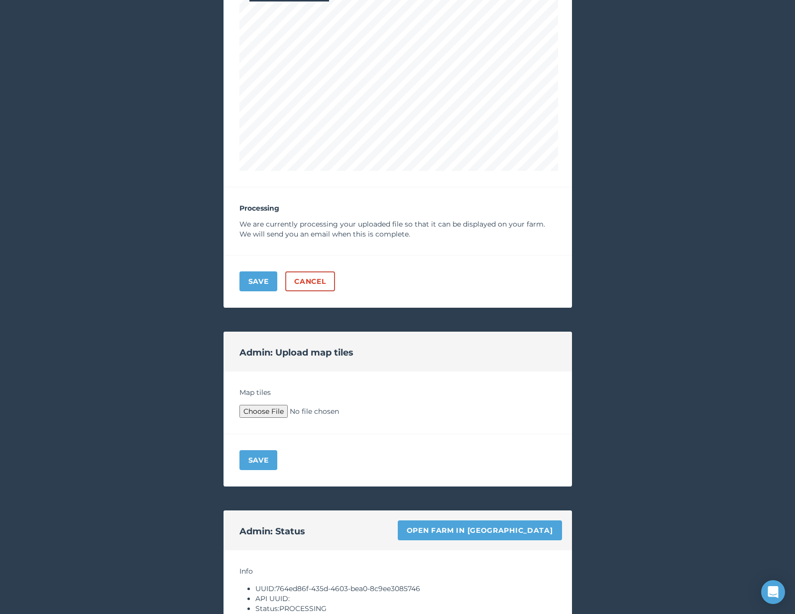
scroll to position [640, 0]
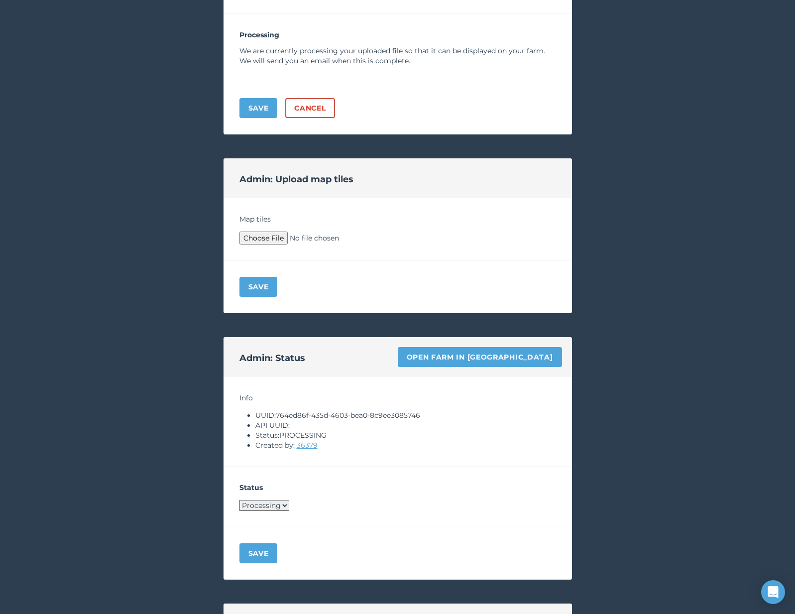
click at [255, 503] on select "Processing Live Archived" at bounding box center [265, 505] width 50 height 11
select select "LIVE"
click at [257, 556] on button "Save" at bounding box center [259, 553] width 38 height 20
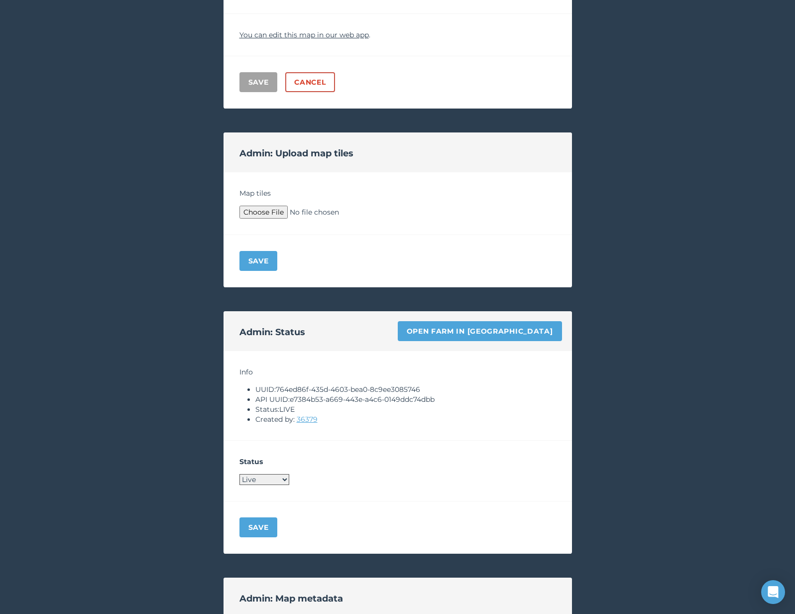
scroll to position [0, 0]
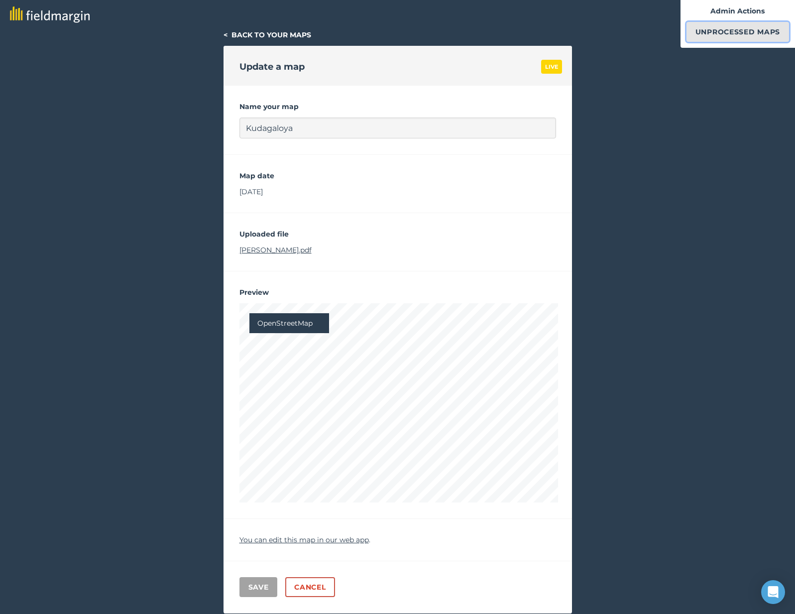
click at [726, 31] on link "Unprocessed Maps" at bounding box center [738, 32] width 103 height 20
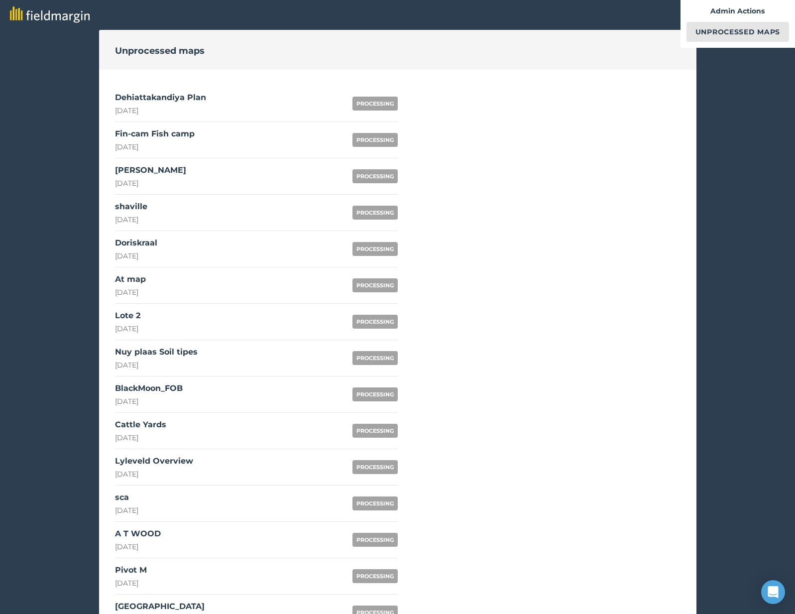
click at [287, 96] on link "Dehiattakandiya Plan 25th September 2025 PROCESSING" at bounding box center [256, 104] width 283 height 36
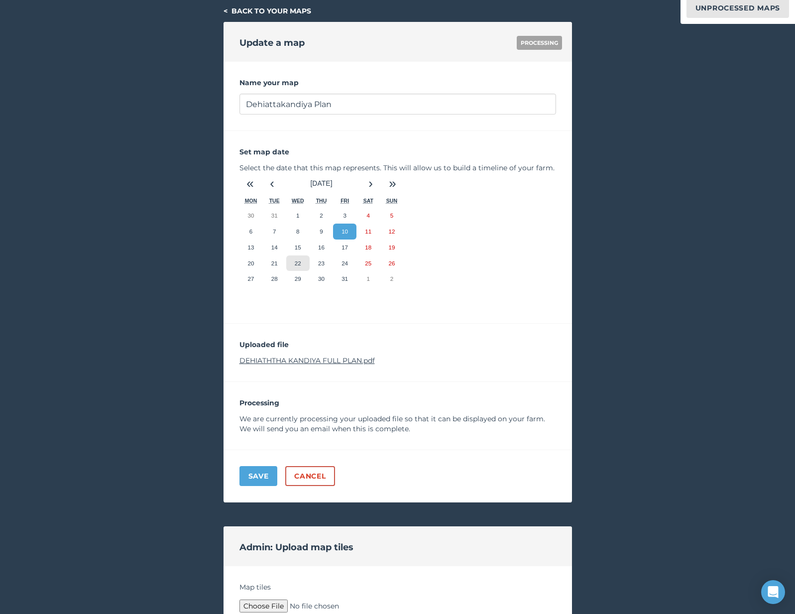
scroll to position [25, 0]
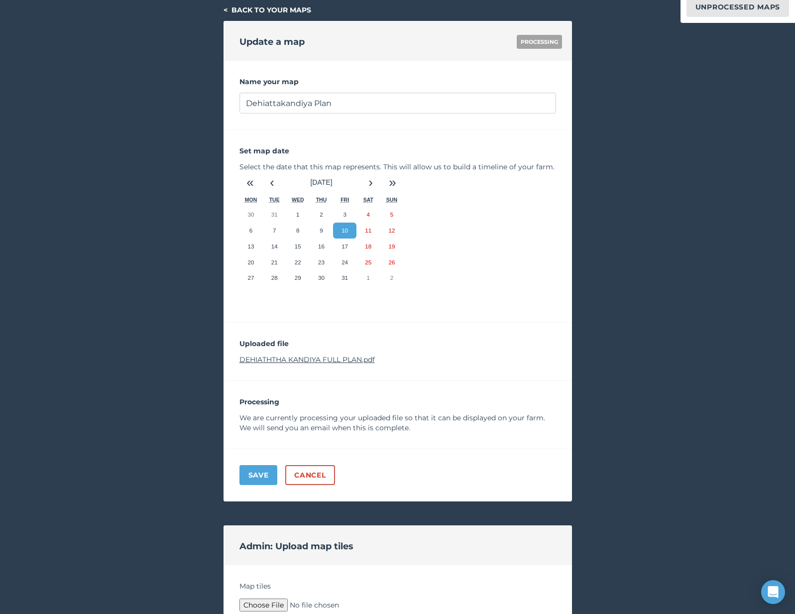
click at [299, 353] on div "Uploaded file DEHIATHTHA KANDIYA FULL PLAN.pdf" at bounding box center [398, 352] width 349 height 58
click at [295, 361] on link "DEHIATHTHA KANDIYA FULL PLAN.pdf" at bounding box center [307, 359] width 135 height 9
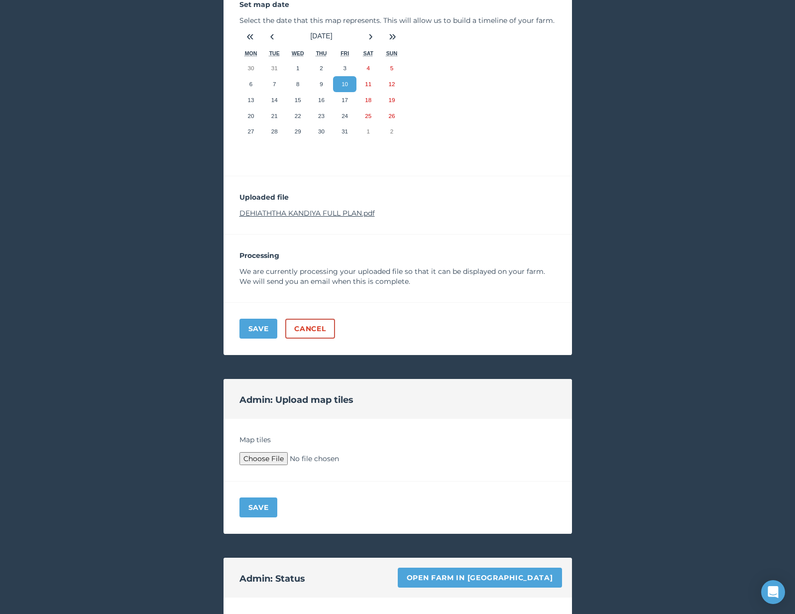
scroll to position [312, 0]
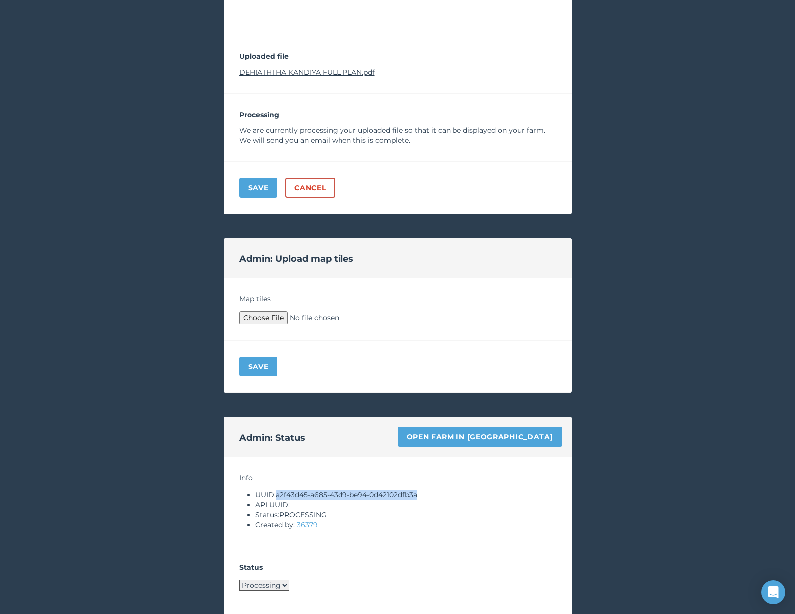
drag, startPoint x: 278, startPoint y: 497, endPoint x: 429, endPoint y: 491, distance: 151.0
click at [429, 491] on li "UUID: a2f43d45-a685-43d9-be94-0d42102dfb3a" at bounding box center [406, 495] width 301 height 10
copy li "a2f43d45-a685-43d9-be94-0d42102dfb3a"
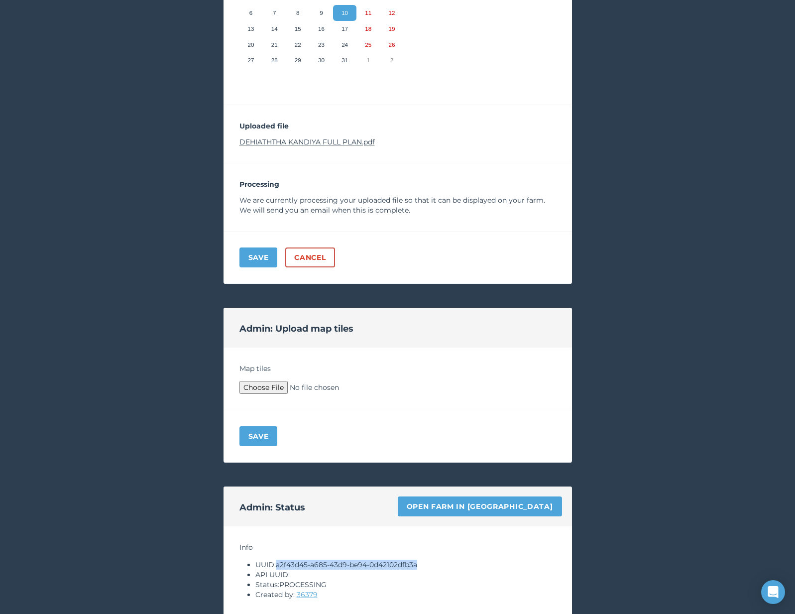
scroll to position [244, 0]
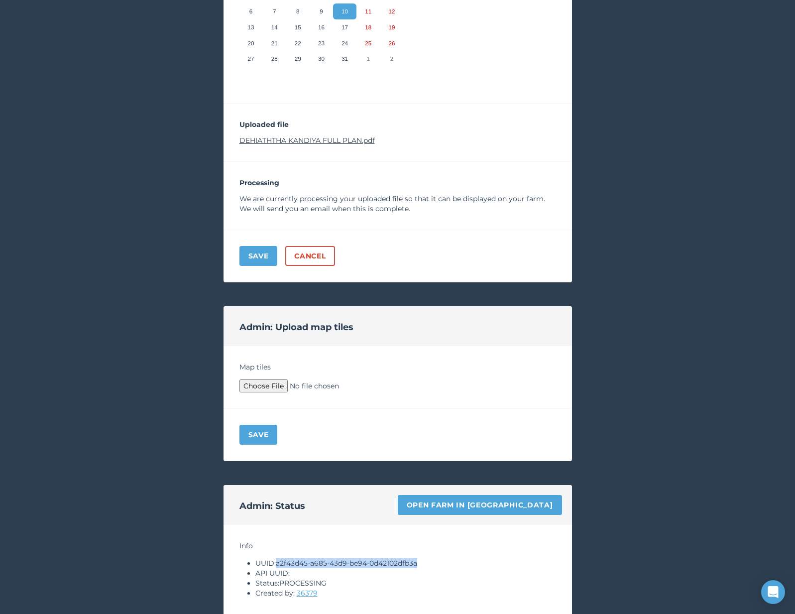
copy li "a2f43d45-a685-43d9-be94-0d42102dfb3a"
type input "C:\fakepath\Archive.zip"
click at [248, 442] on button "Save" at bounding box center [259, 435] width 38 height 20
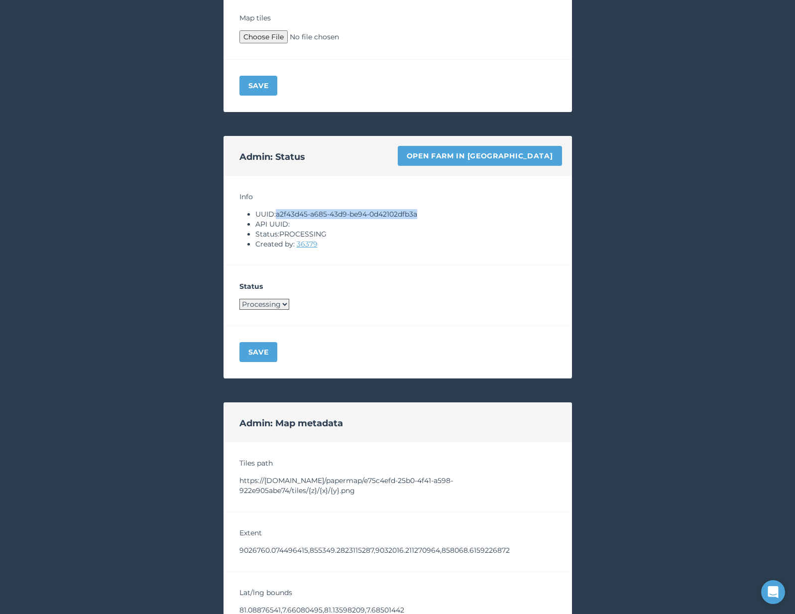
scroll to position [855, 0]
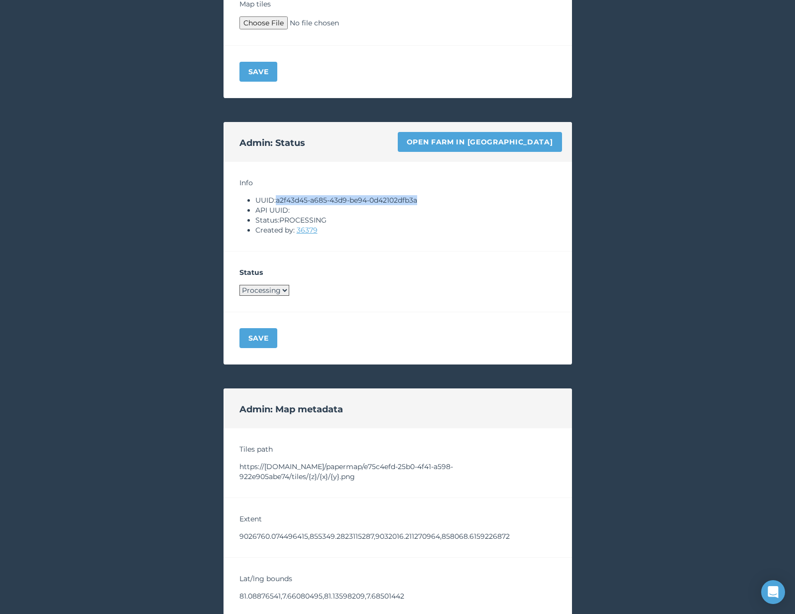
click at [267, 292] on select "Processing Live Archived" at bounding box center [265, 290] width 50 height 11
select select "LIVE"
click at [262, 334] on button "Save" at bounding box center [259, 338] width 38 height 20
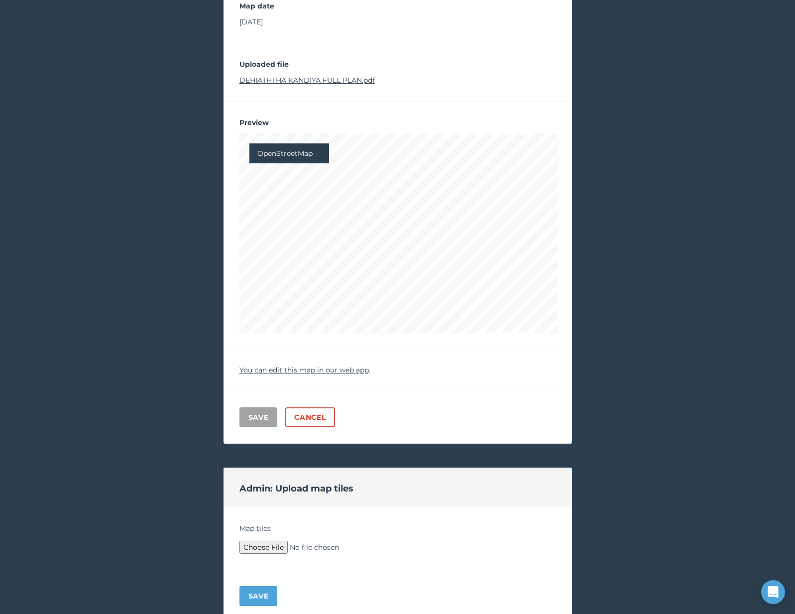
scroll to position [0, 0]
